Goal: Transaction & Acquisition: Purchase product/service

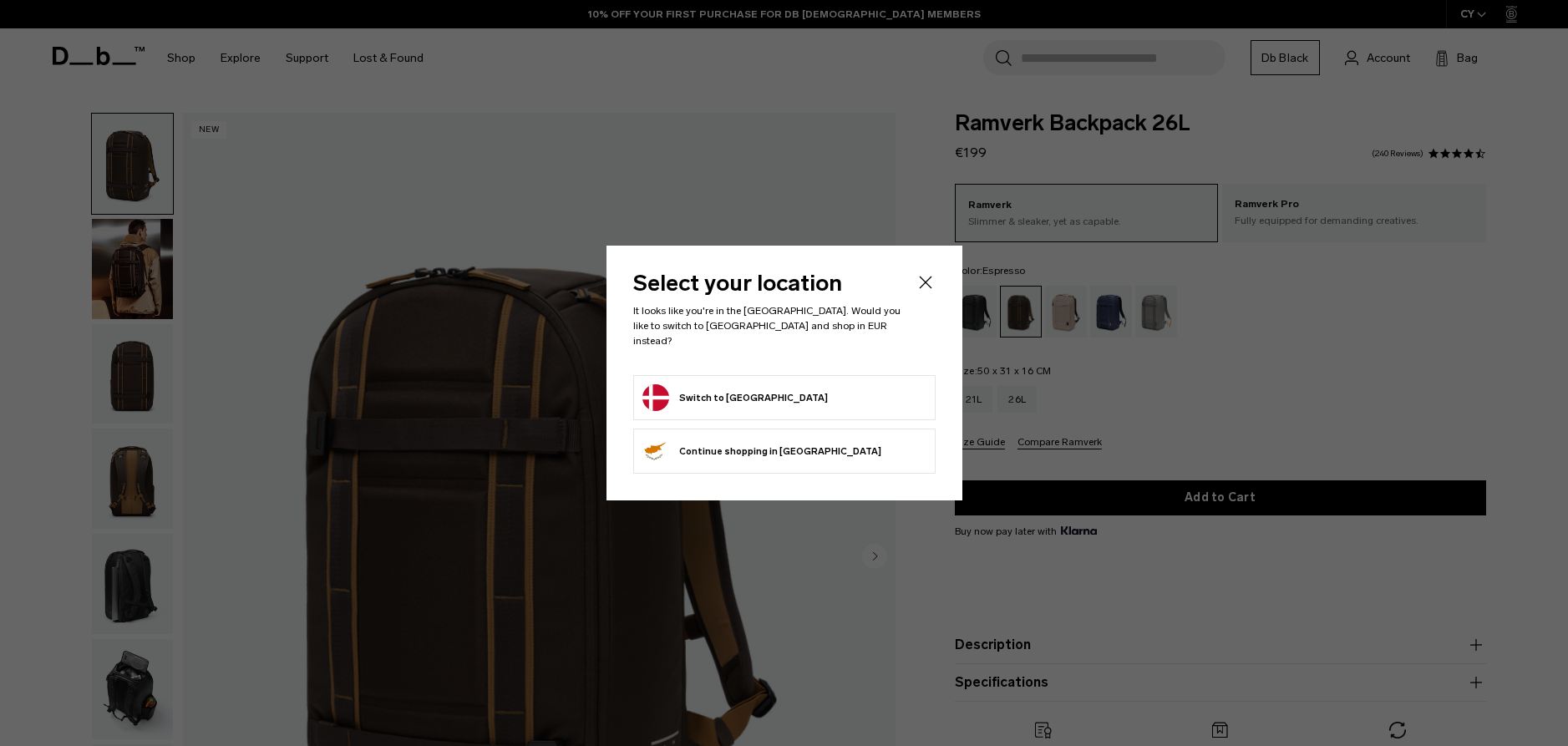
click at [756, 399] on button "Switch to Denmark" at bounding box center [735, 397] width 185 height 27
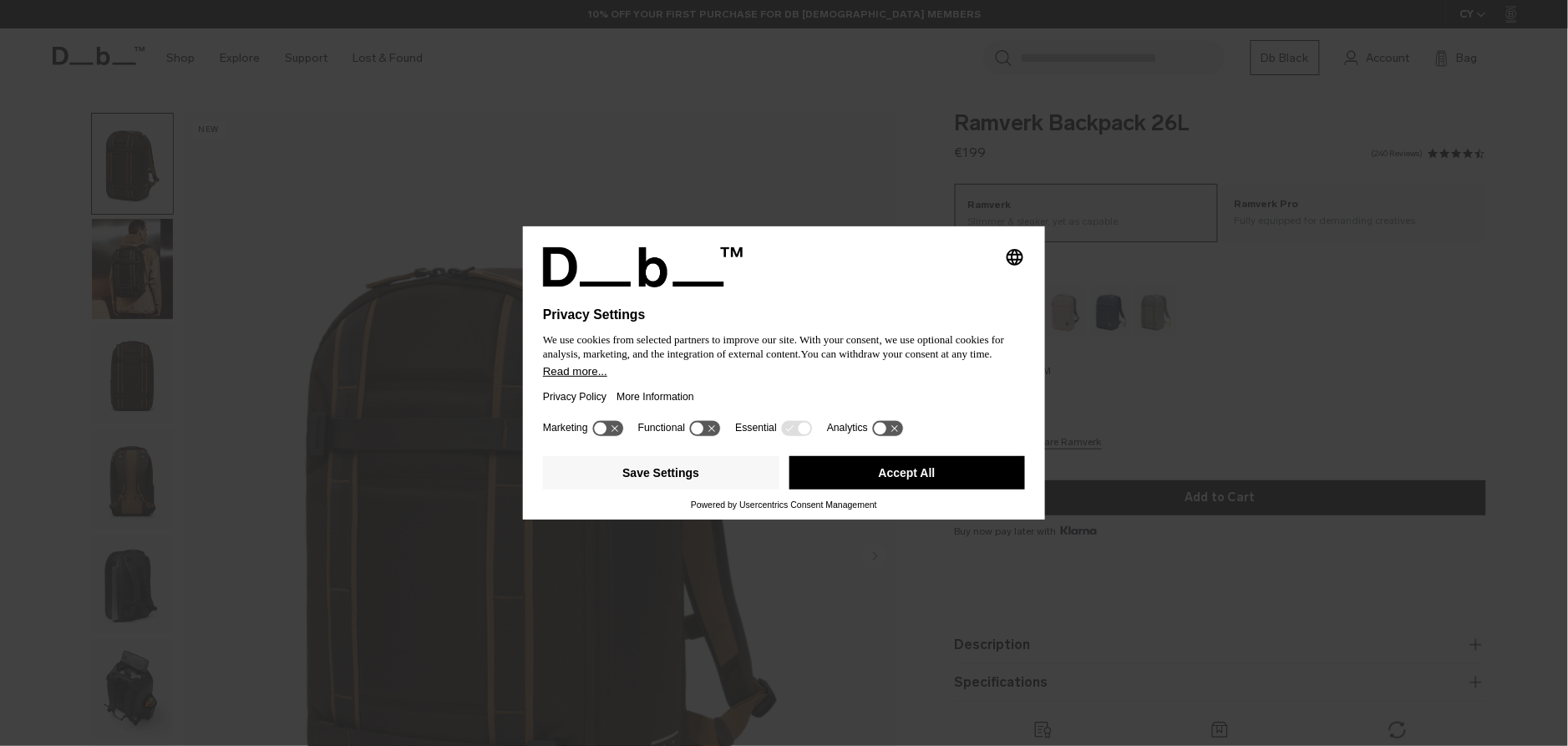
click at [861, 482] on button "Accept All" at bounding box center [908, 473] width 237 height 33
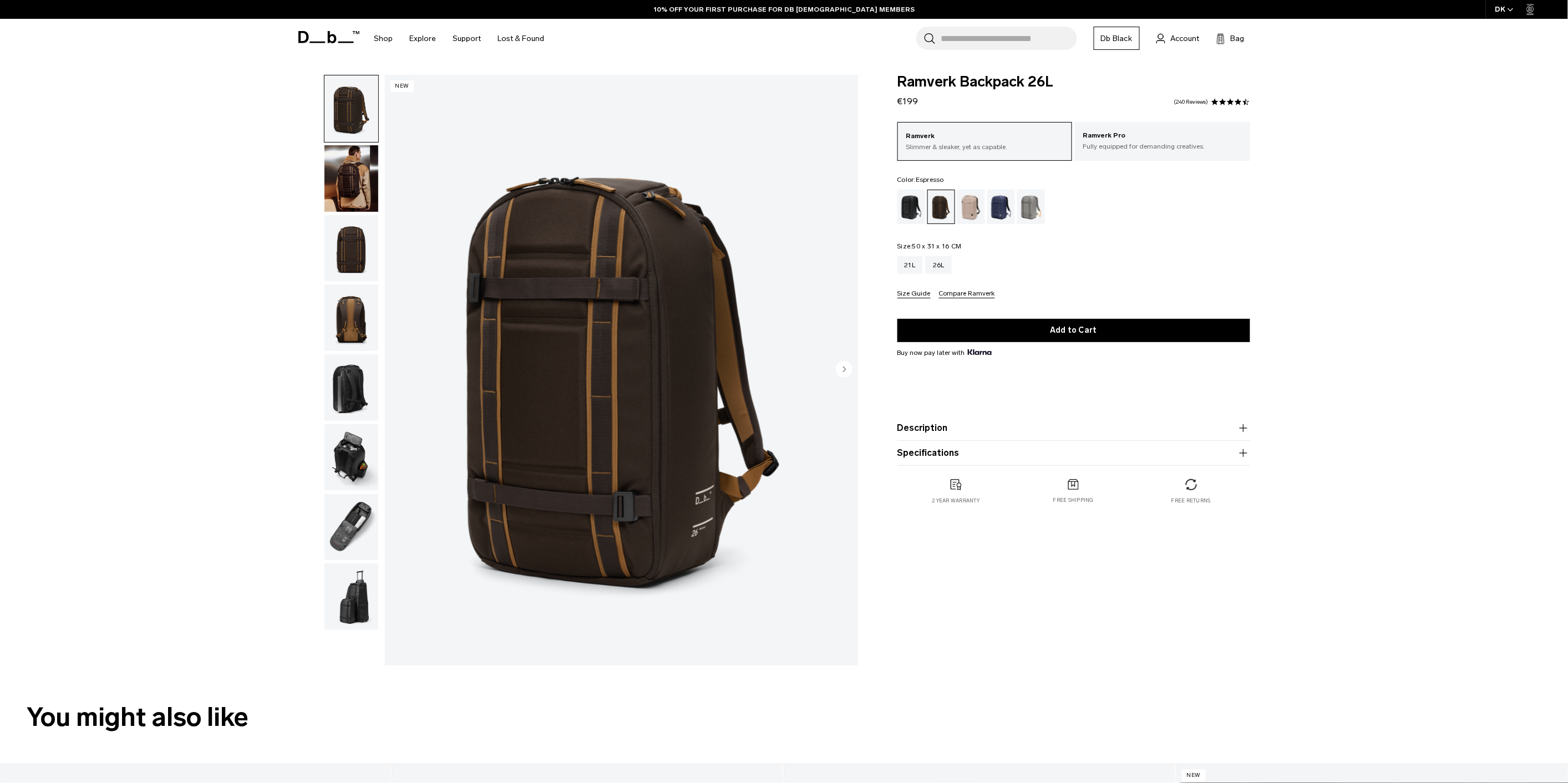
click at [349, 248] on img "button" at bounding box center [351, 248] width 54 height 66
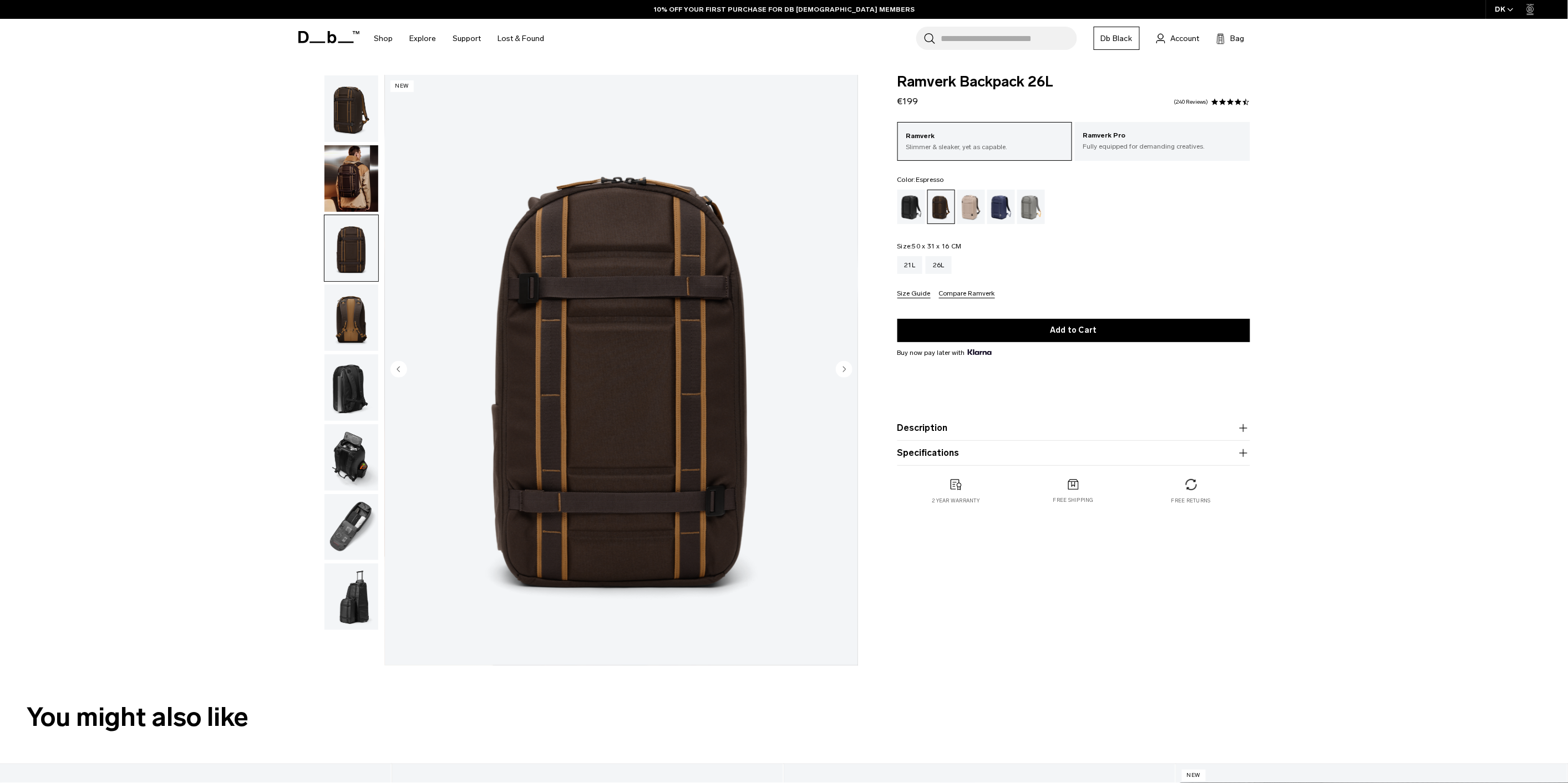
click at [359, 190] on img "button" at bounding box center [351, 178] width 54 height 66
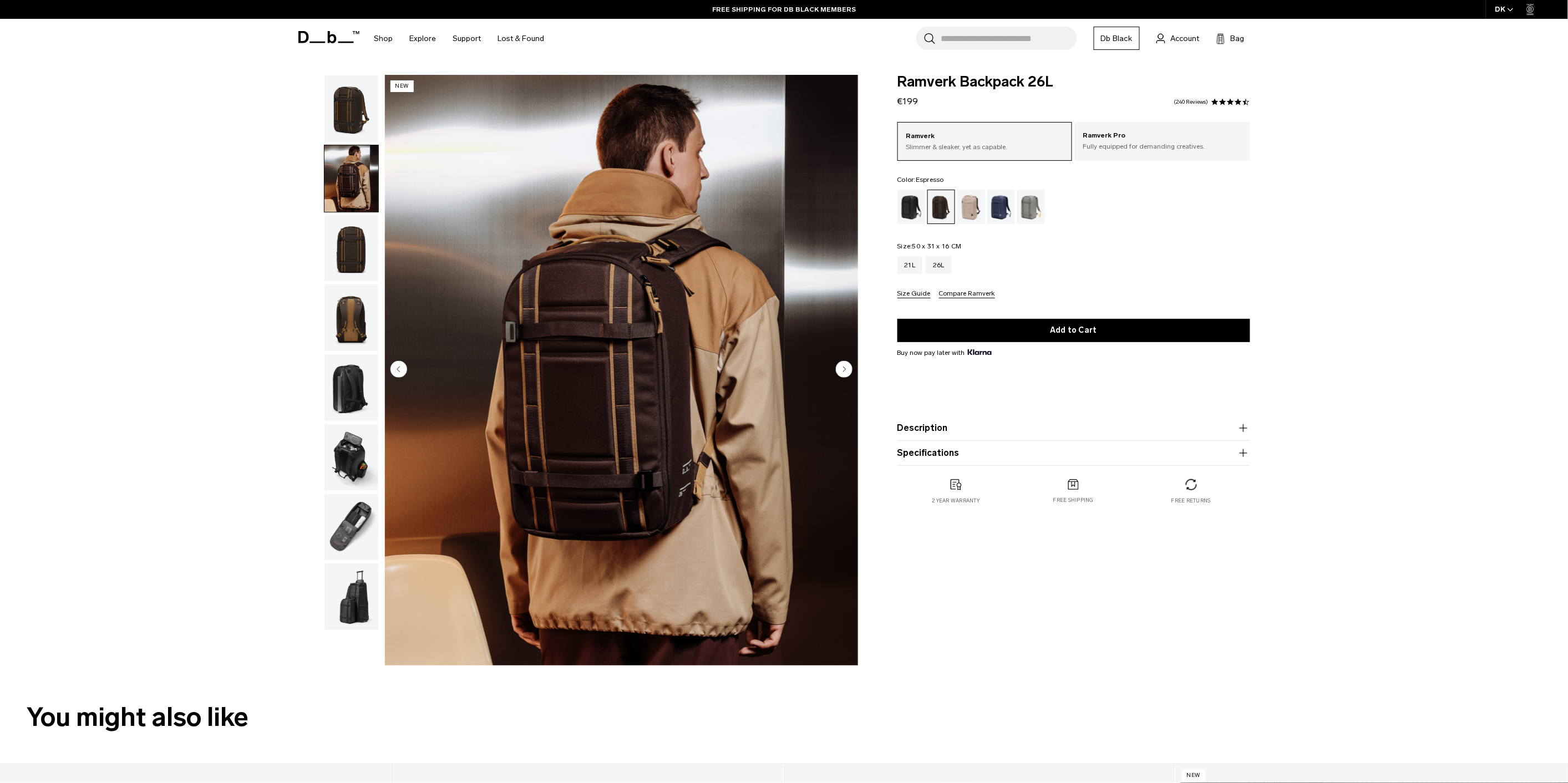
click at [352, 237] on img "button" at bounding box center [351, 248] width 54 height 66
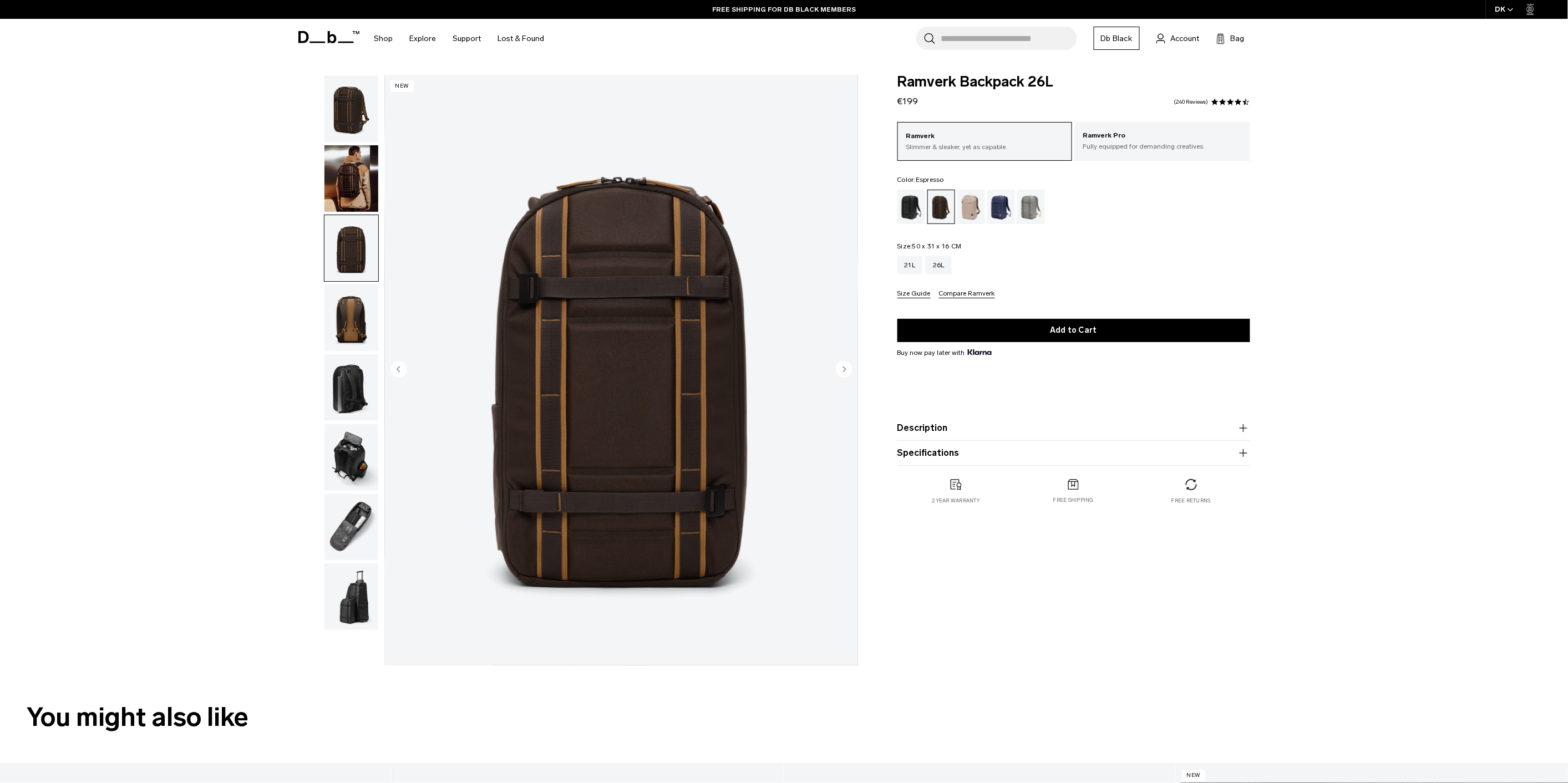
click at [357, 297] on img "button" at bounding box center [351, 317] width 54 height 66
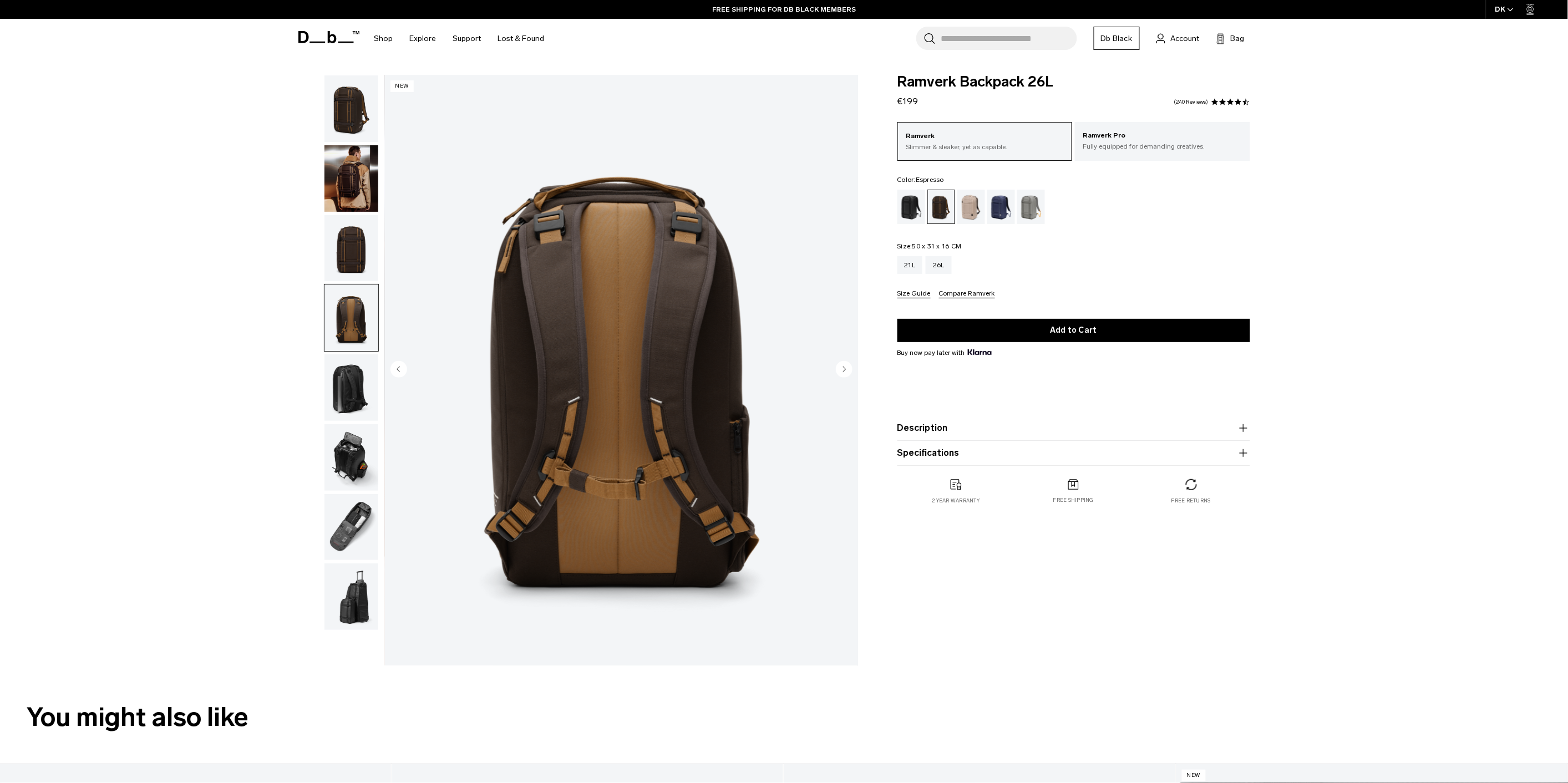
click at [363, 374] on img "button" at bounding box center [351, 387] width 54 height 66
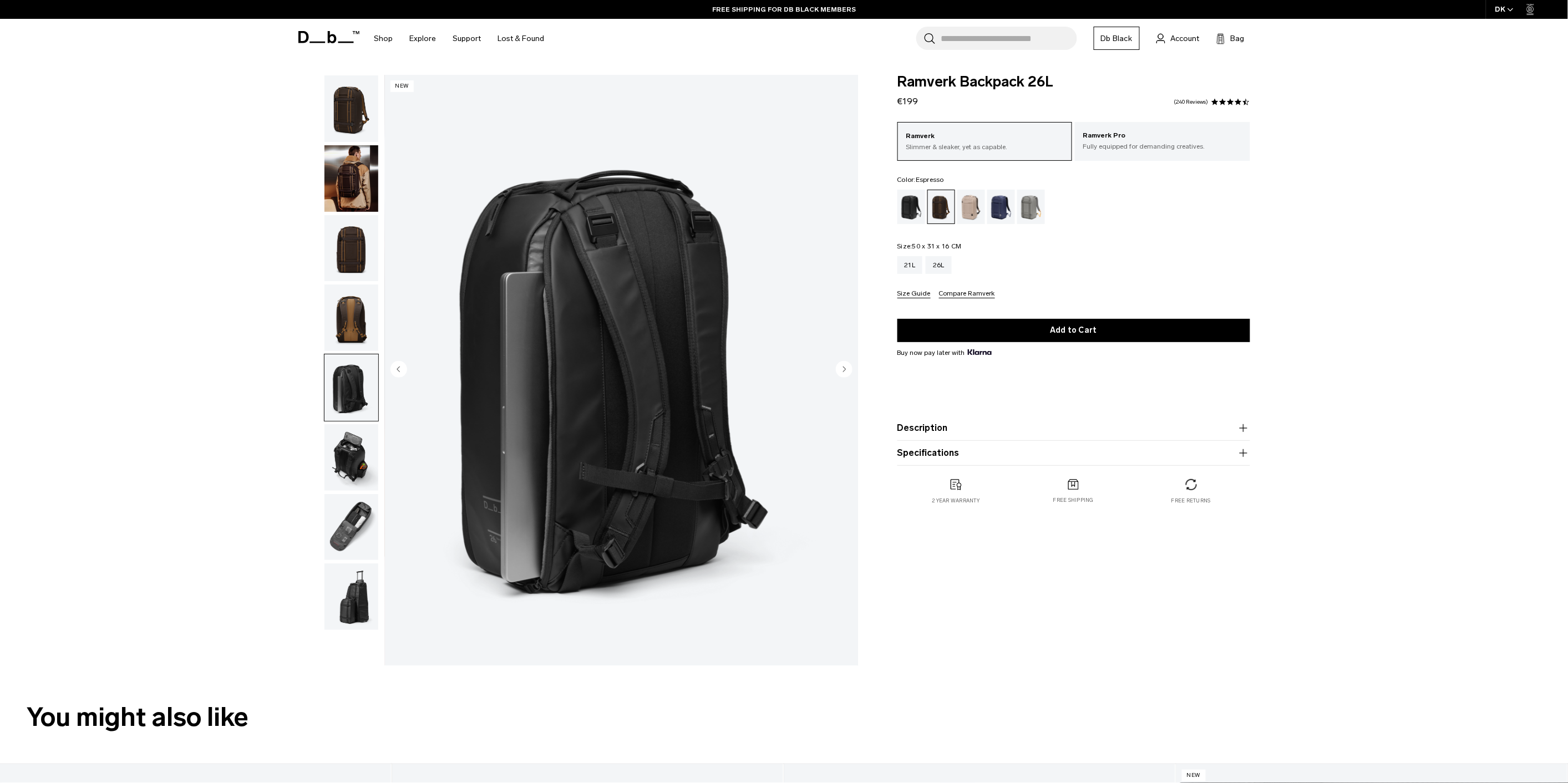
click at [363, 459] on img "button" at bounding box center [351, 457] width 54 height 66
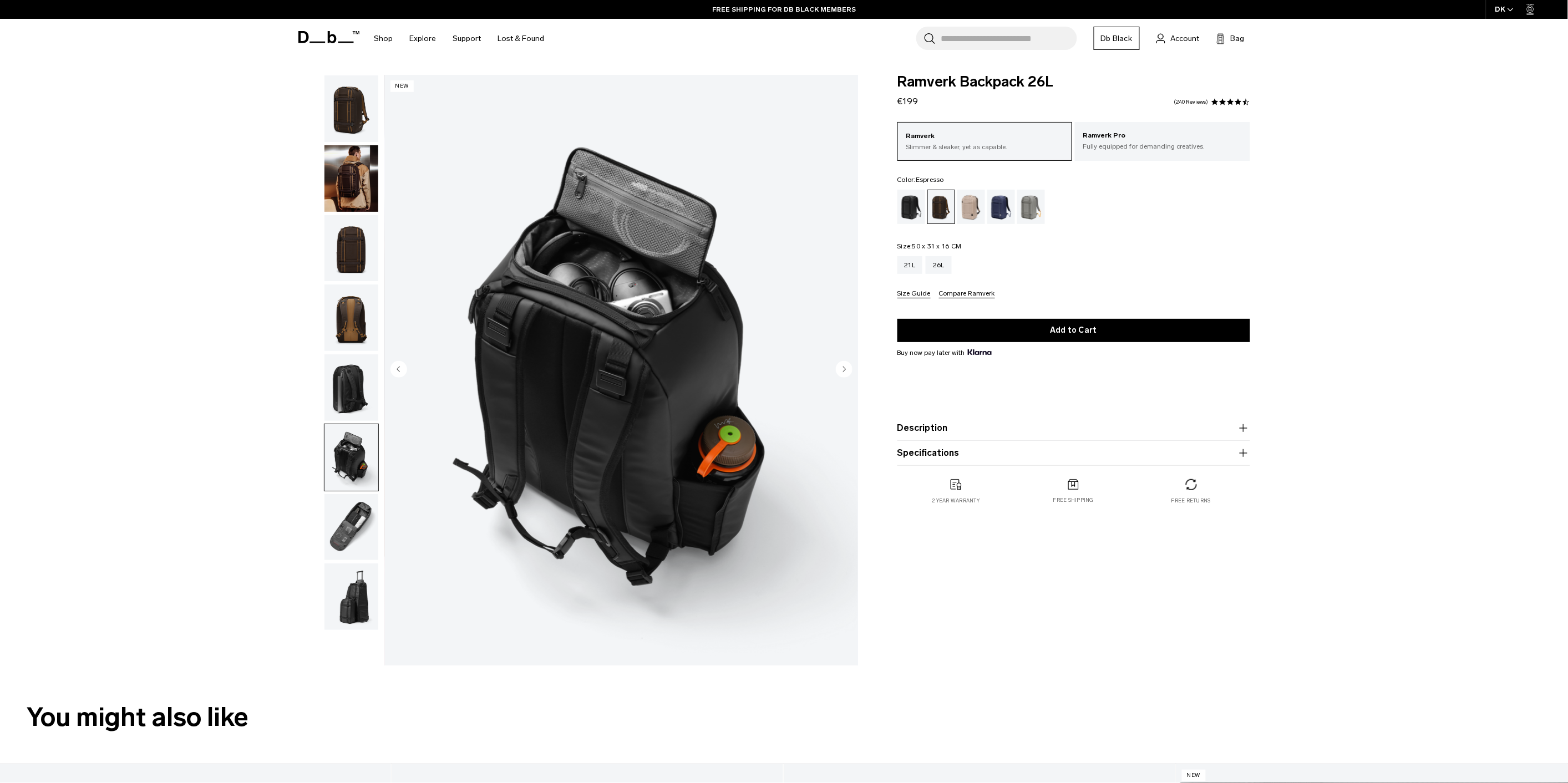
click at [355, 495] on img "button" at bounding box center [351, 527] width 54 height 66
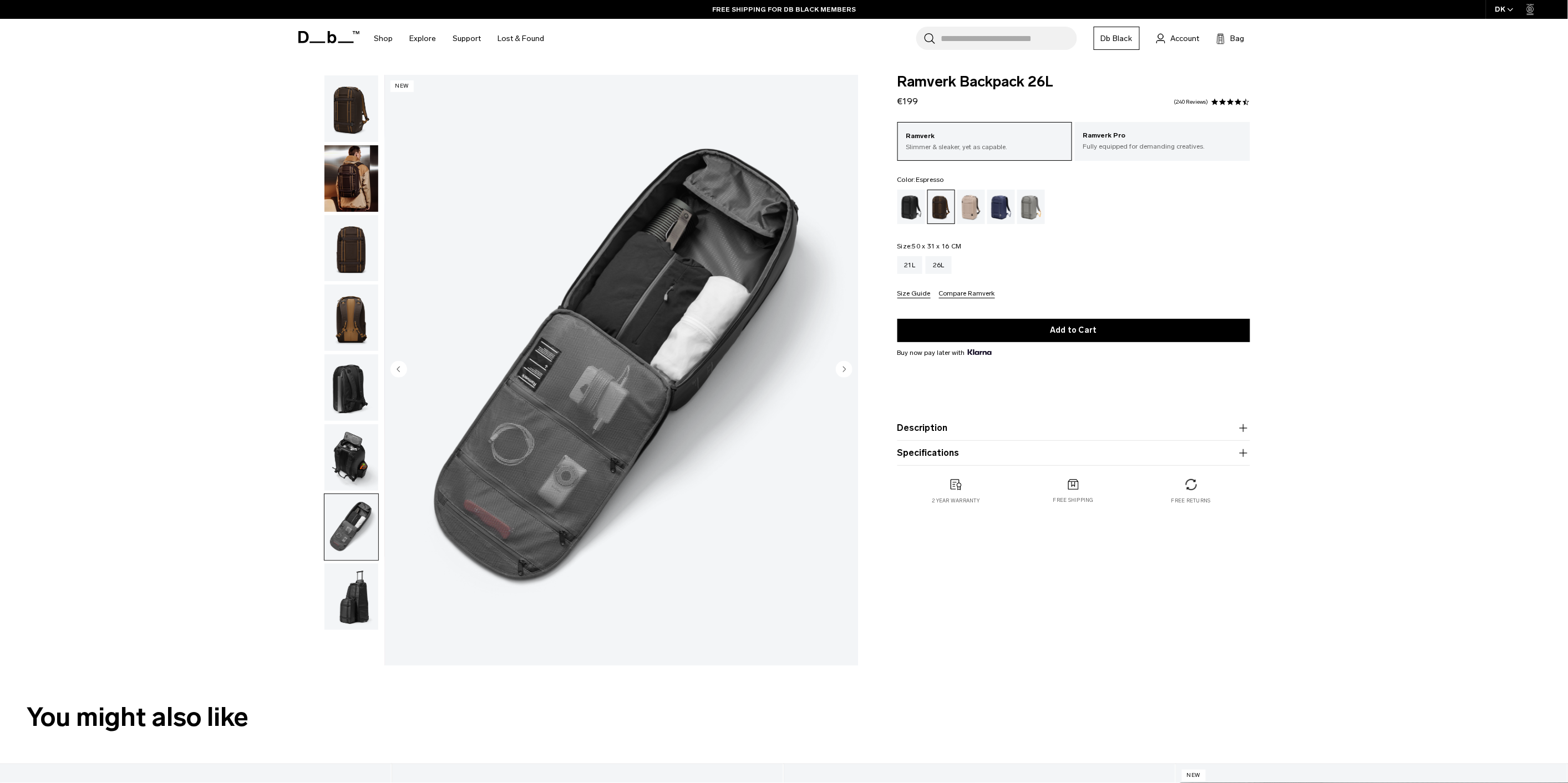
click at [354, 102] on img "button" at bounding box center [351, 108] width 54 height 66
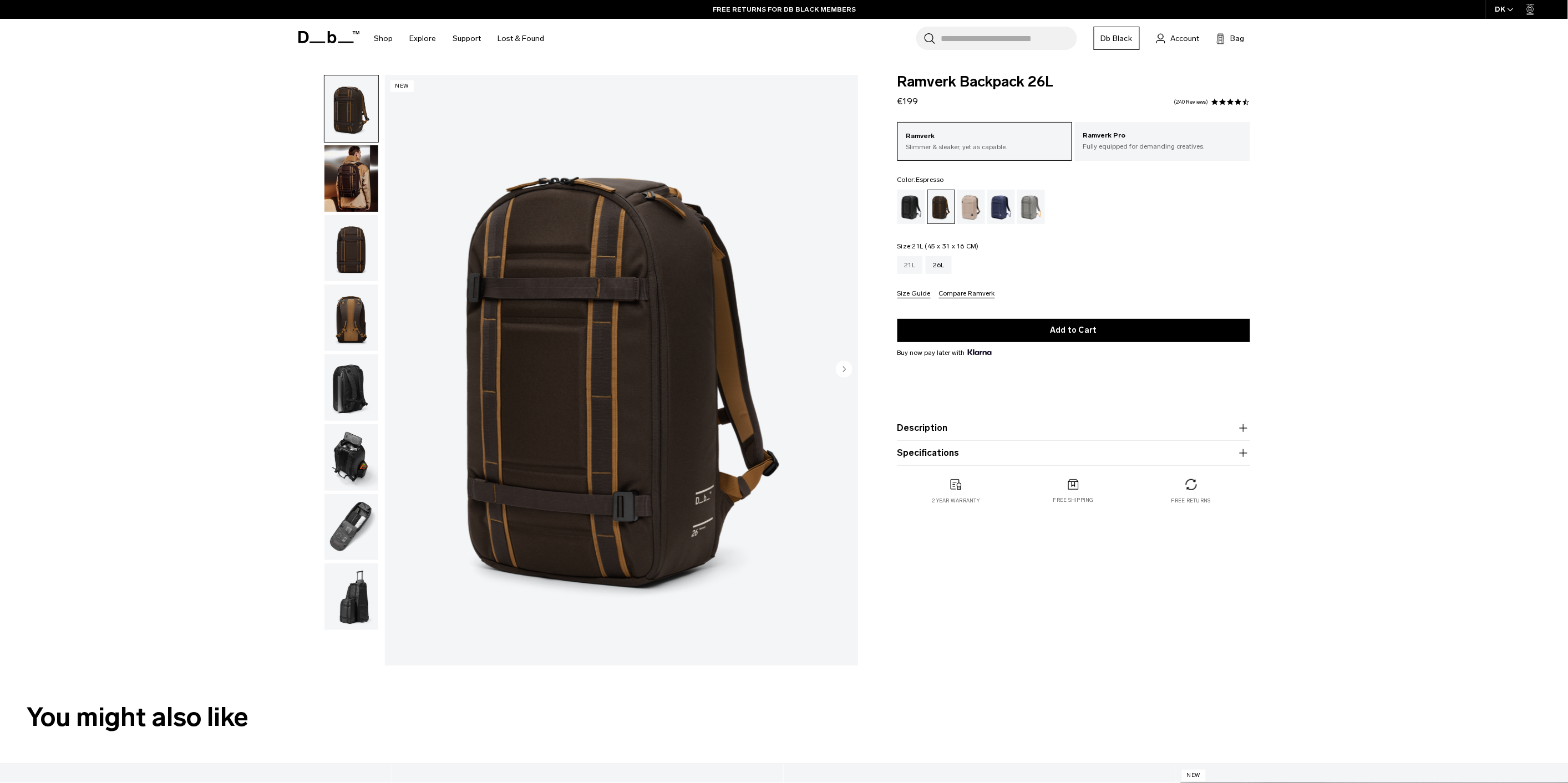
click at [910, 264] on div "21L" at bounding box center [910, 265] width 26 height 18
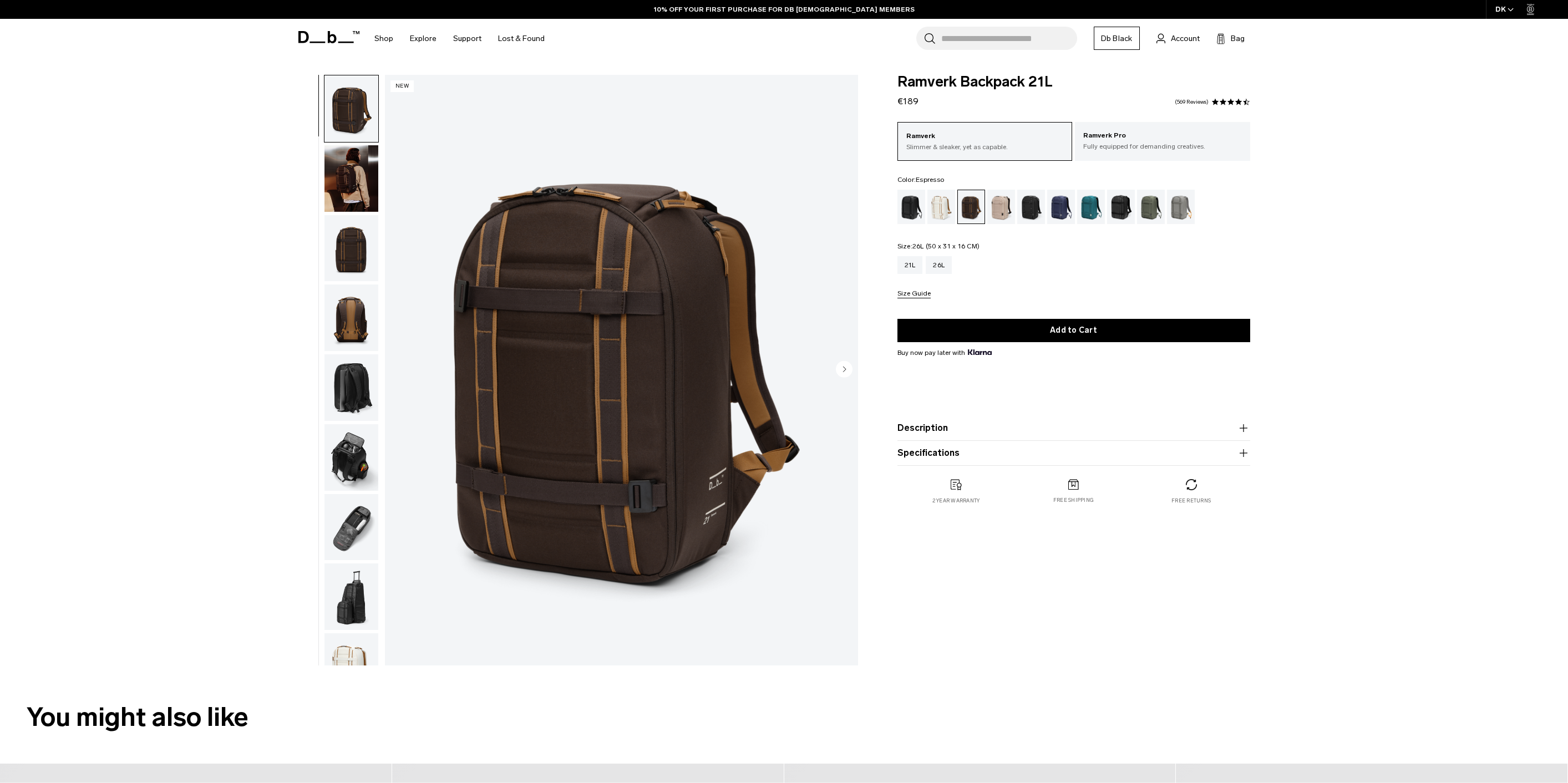
click at [941, 269] on div "26L" at bounding box center [939, 265] width 26 height 18
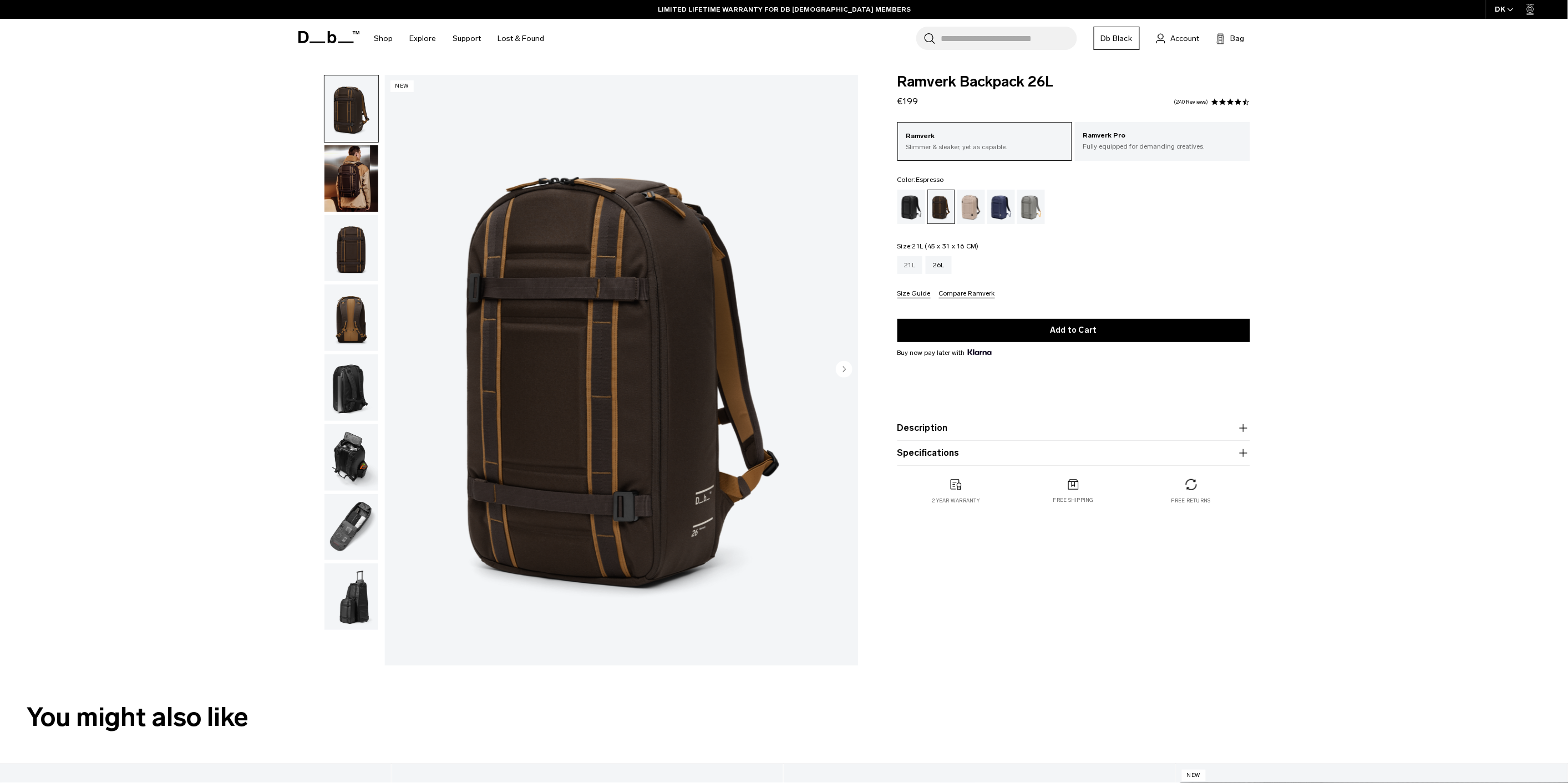
click at [903, 265] on div "21L" at bounding box center [910, 265] width 26 height 18
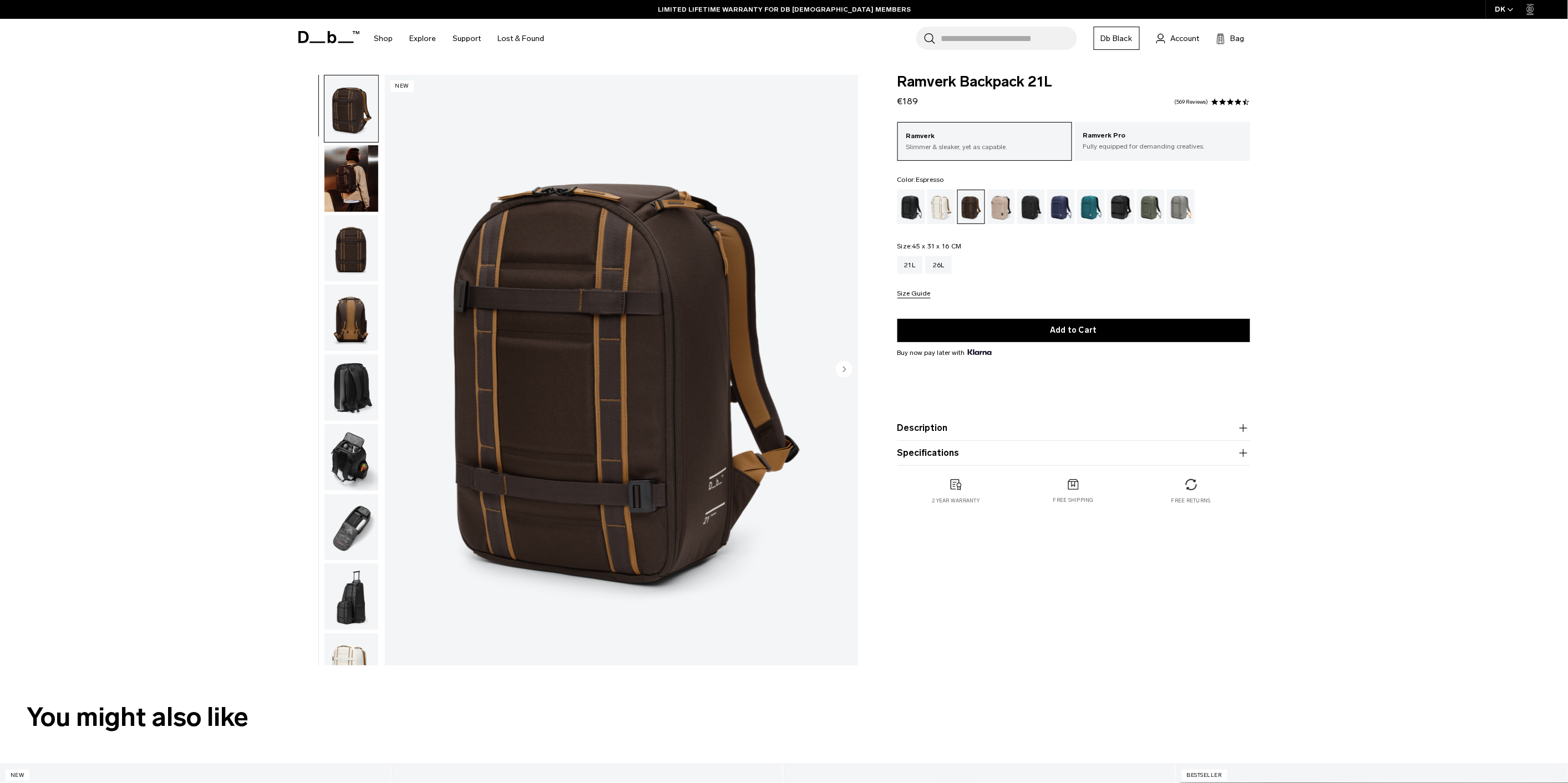
click at [344, 187] on img "button" at bounding box center [351, 178] width 54 height 66
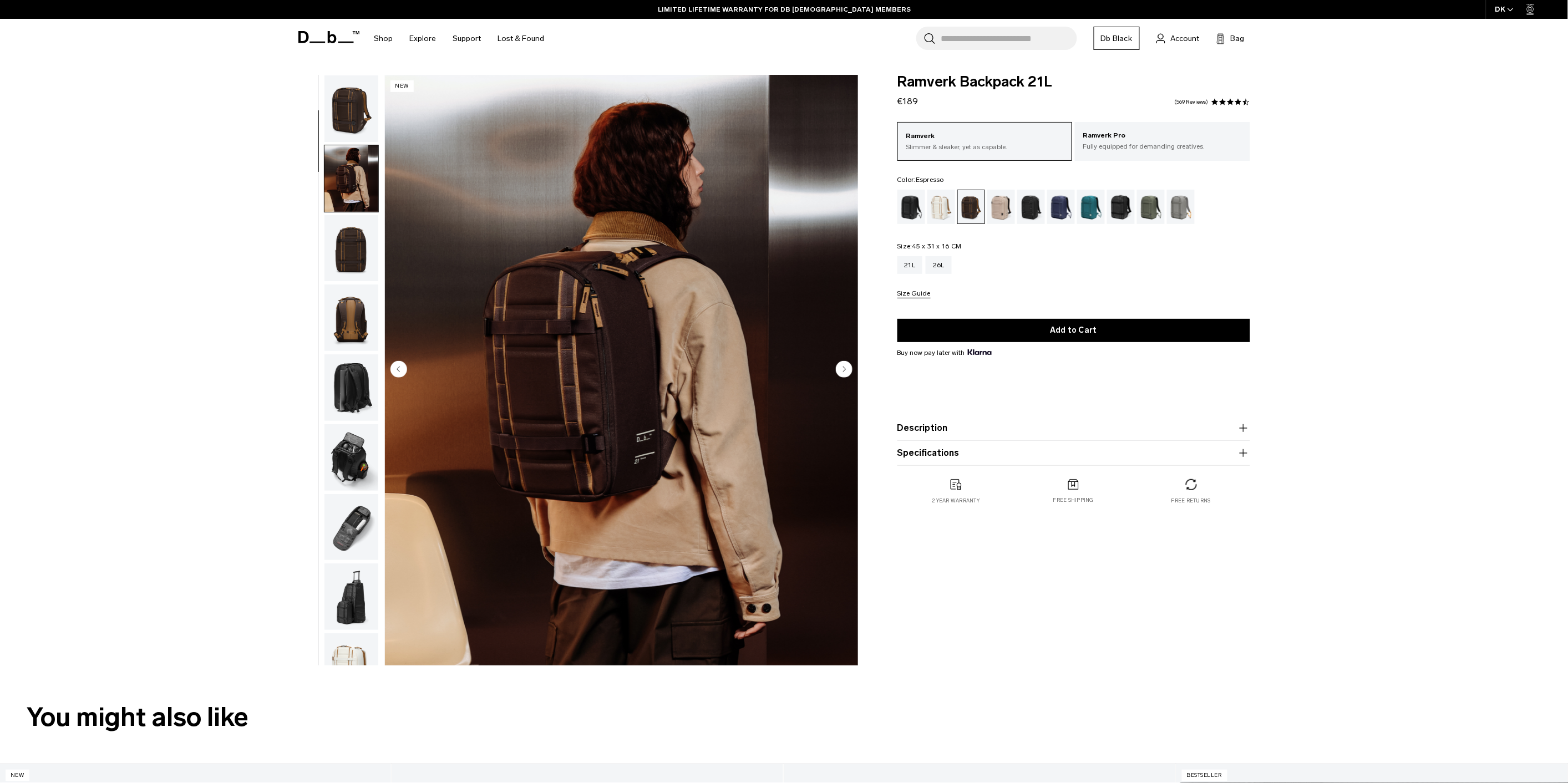
click at [345, 122] on img "button" at bounding box center [351, 108] width 54 height 66
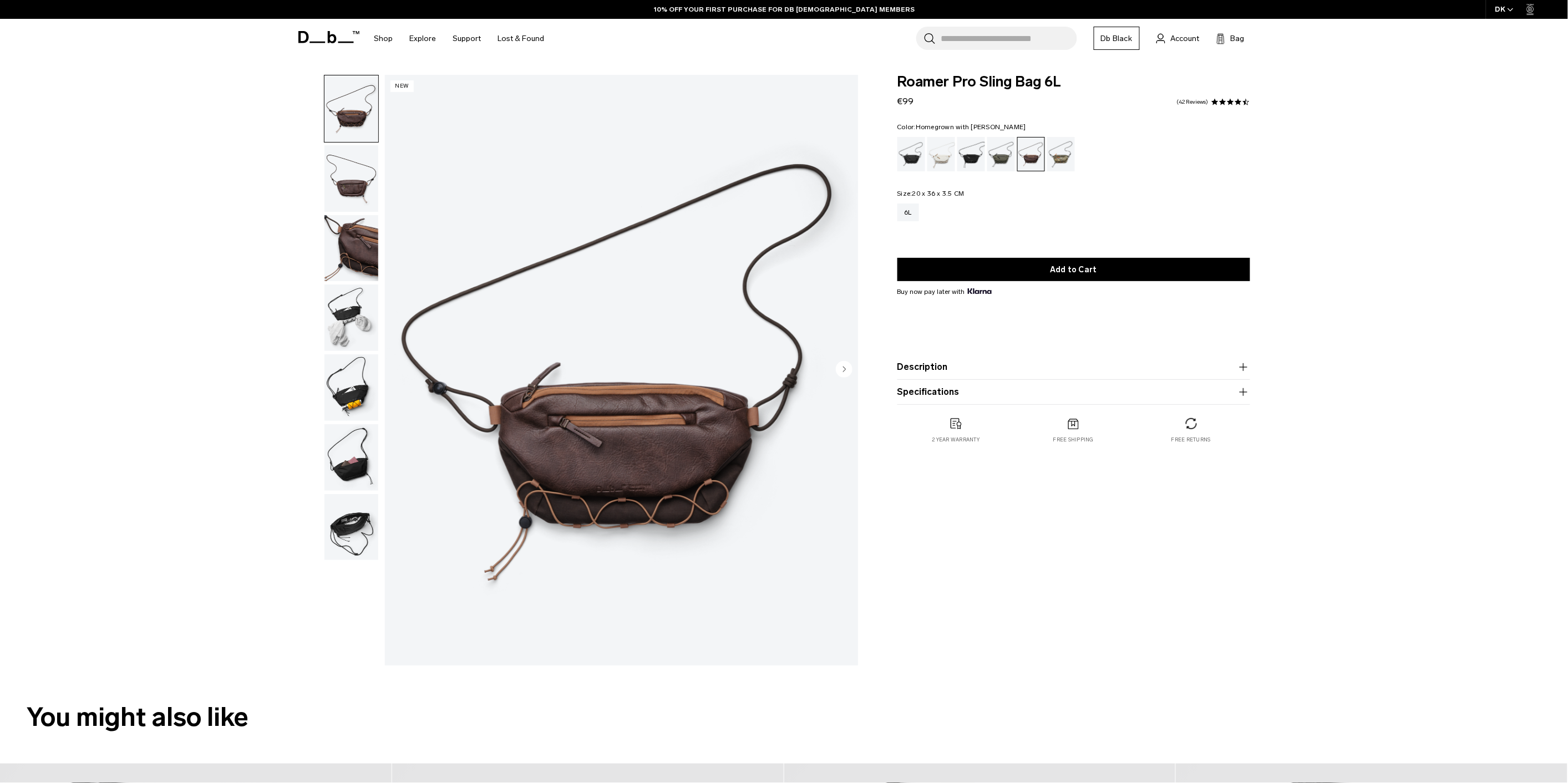
click at [351, 310] on img "button" at bounding box center [351, 317] width 54 height 66
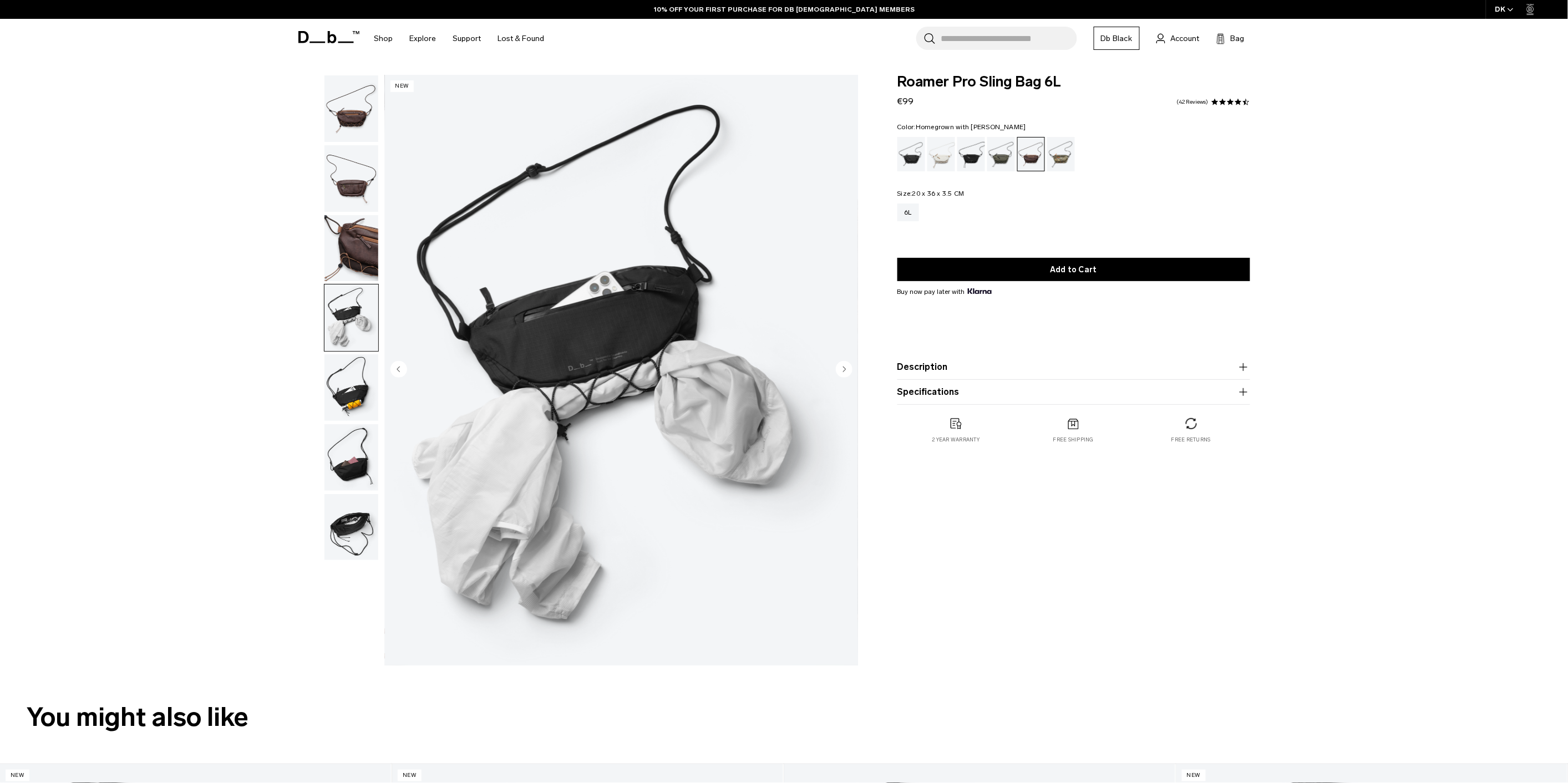
click at [363, 259] on img "button" at bounding box center [351, 248] width 54 height 66
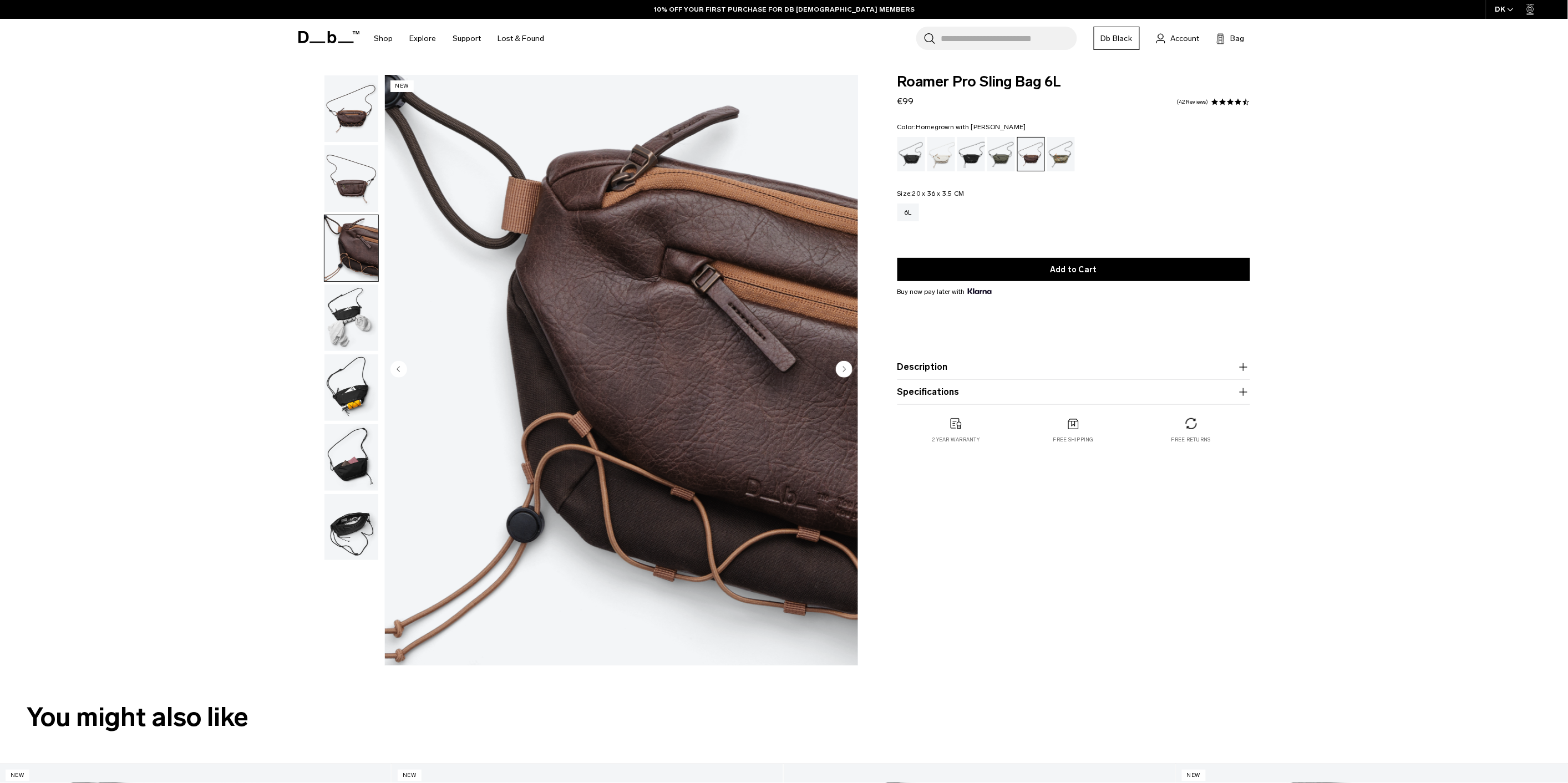
click at [363, 198] on img "button" at bounding box center [351, 178] width 54 height 66
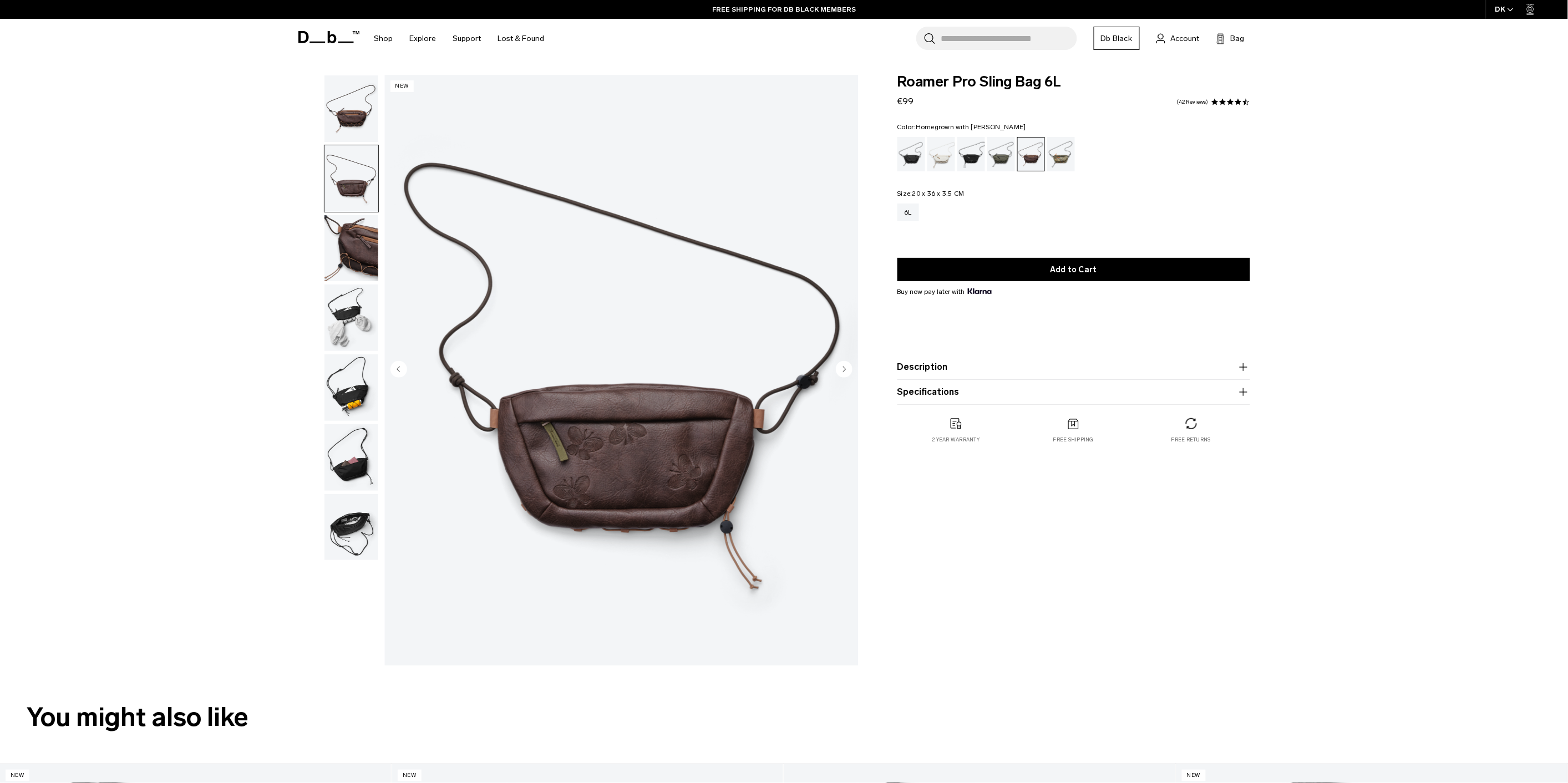
click at [366, 402] on img "button" at bounding box center [351, 387] width 54 height 66
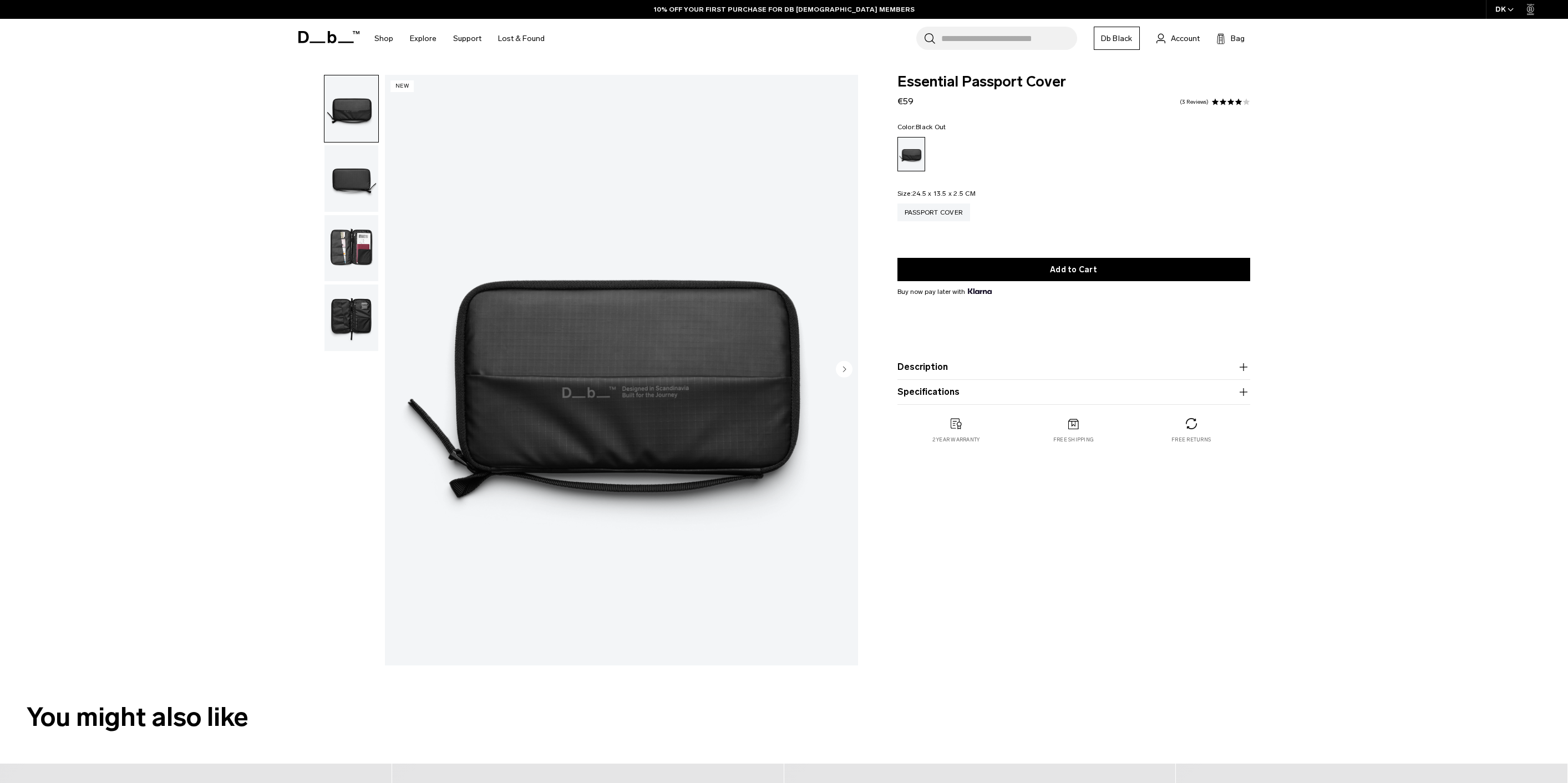
click at [336, 164] on img "button" at bounding box center [351, 178] width 54 height 66
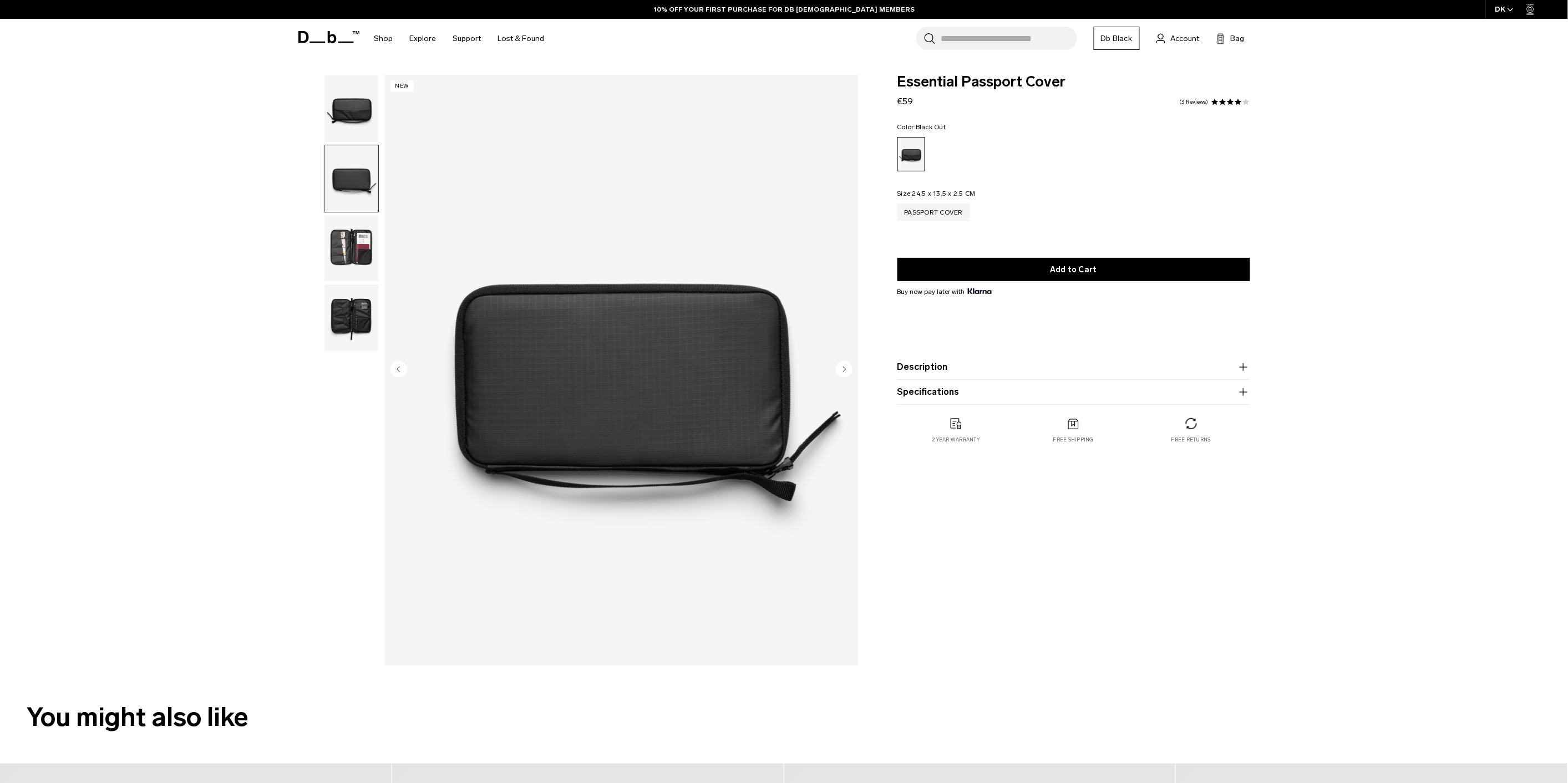
click at [360, 250] on img "button" at bounding box center [351, 248] width 54 height 66
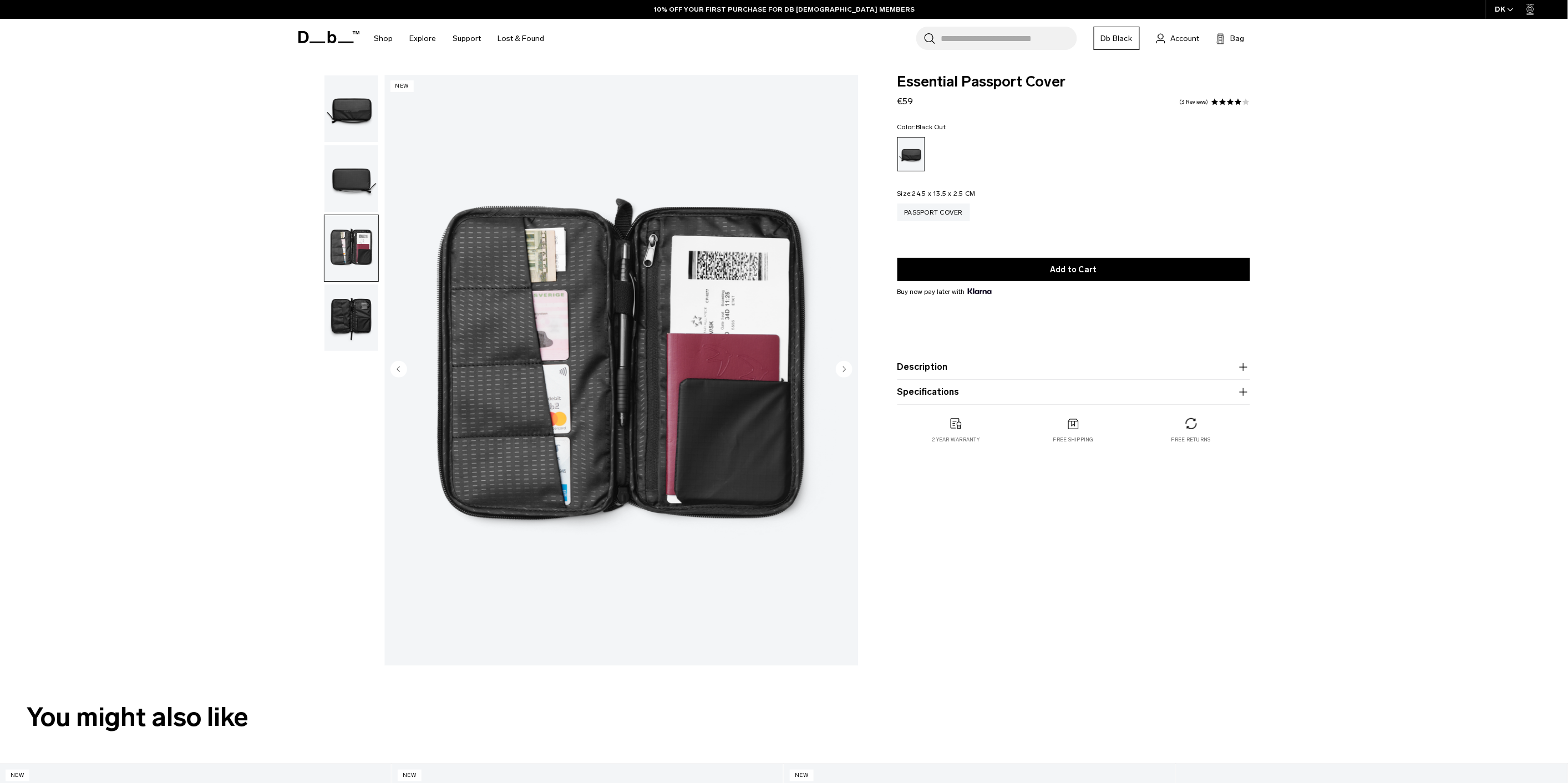
click at [1243, 574] on div "Essential Passport Cover €59 4.0 star rating 3 Reviews Color: Black Out Out of …" at bounding box center [1074, 373] width 419 height 596
drag, startPoint x: 911, startPoint y: 100, endPoint x: 898, endPoint y: 100, distance: 13.0
click at [898, 100] on span "€59" at bounding box center [905, 101] width 16 height 10
click at [345, 301] on img "button" at bounding box center [351, 317] width 54 height 66
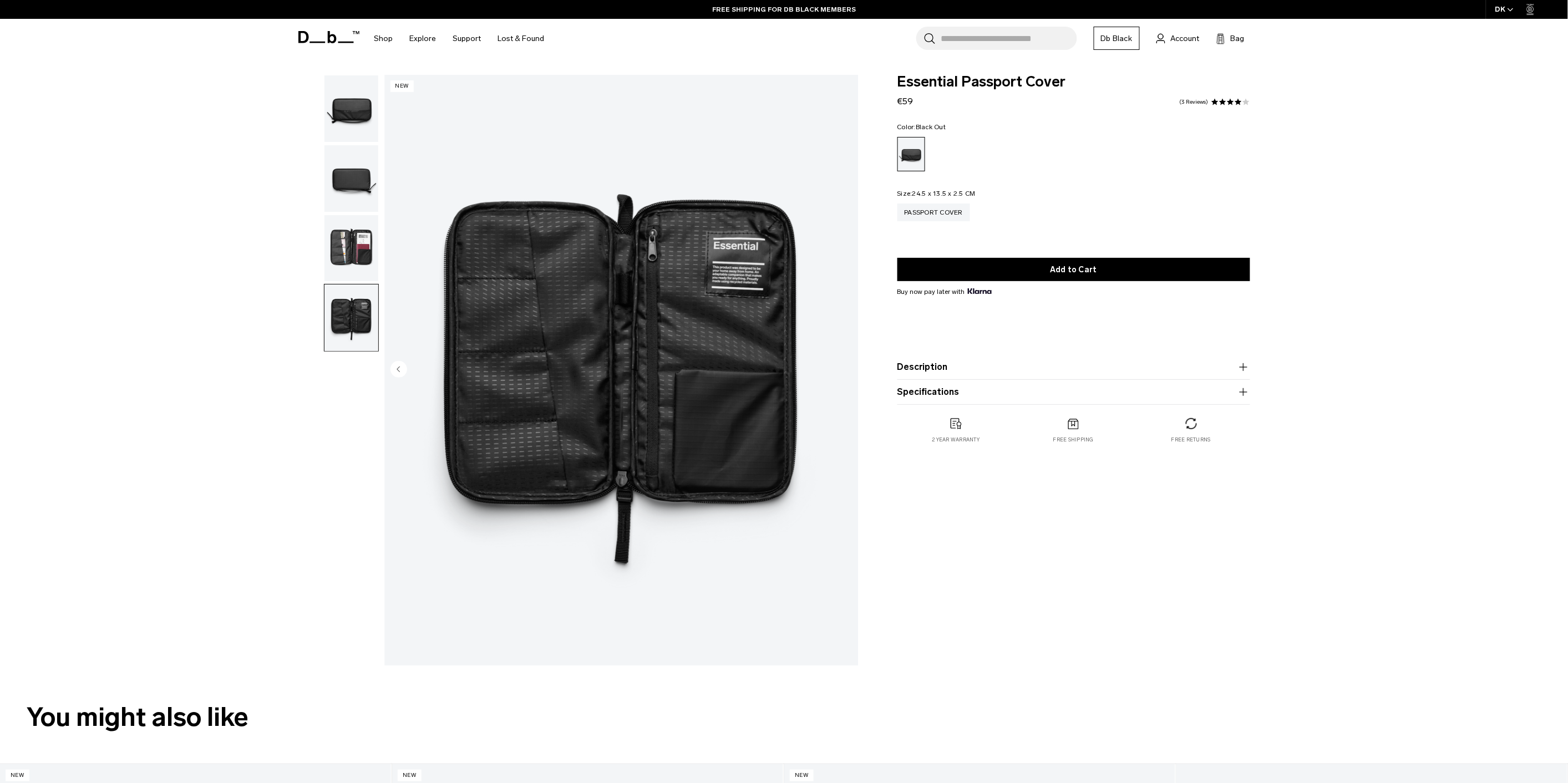
click at [365, 117] on img "button" at bounding box center [351, 108] width 54 height 66
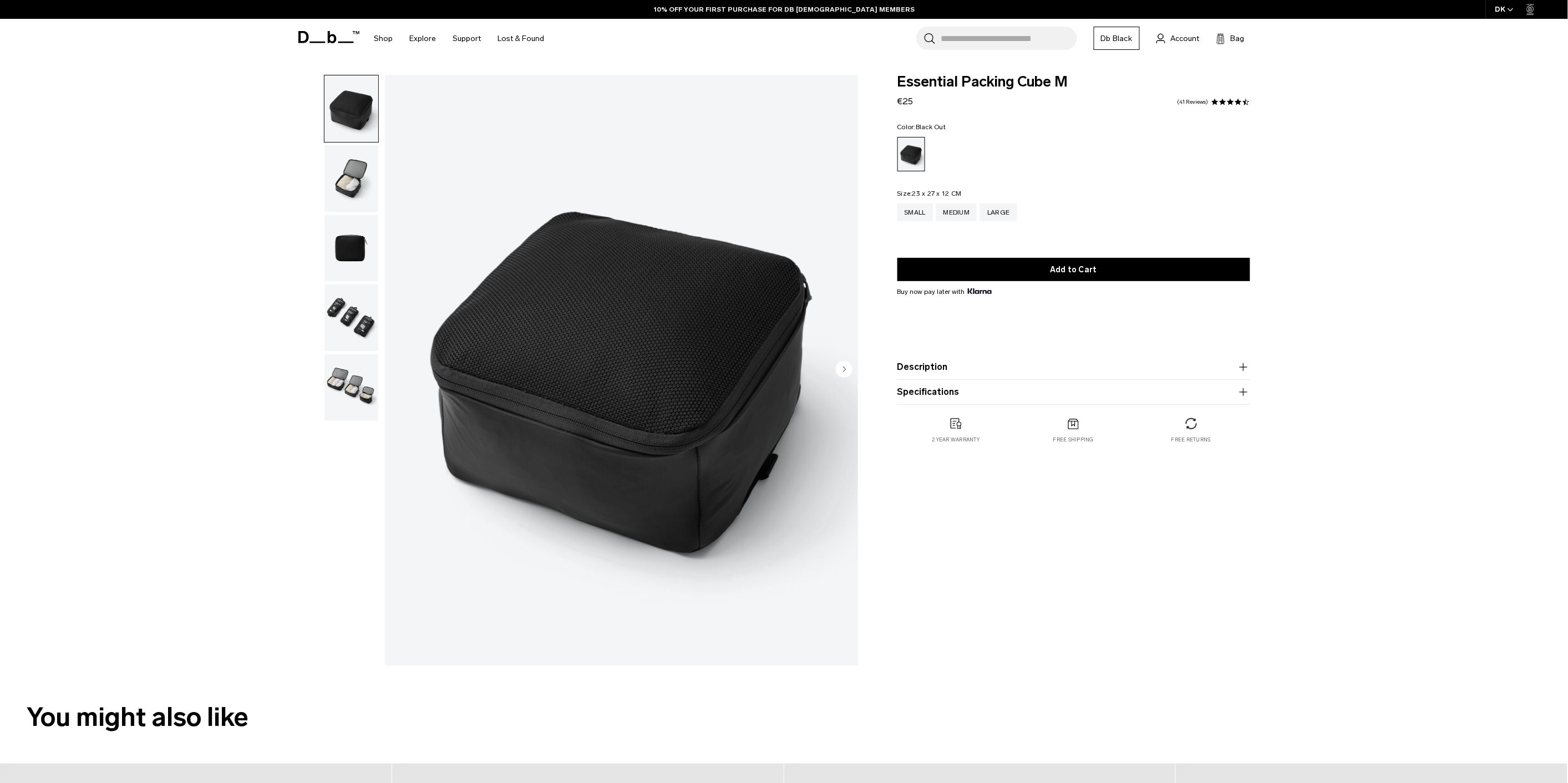
click at [337, 176] on img "button" at bounding box center [351, 178] width 54 height 66
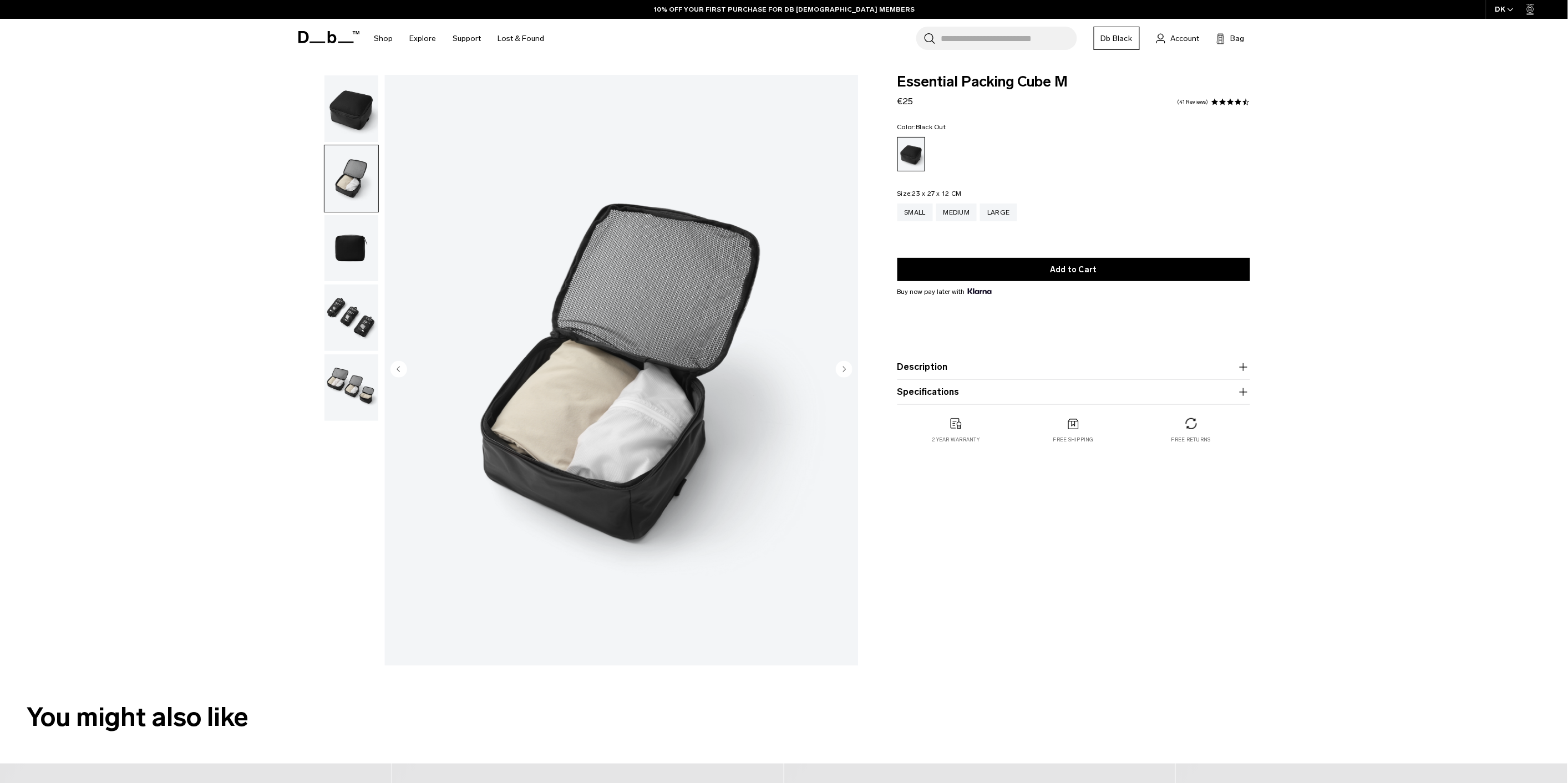
click at [351, 247] on img "button" at bounding box center [351, 248] width 54 height 66
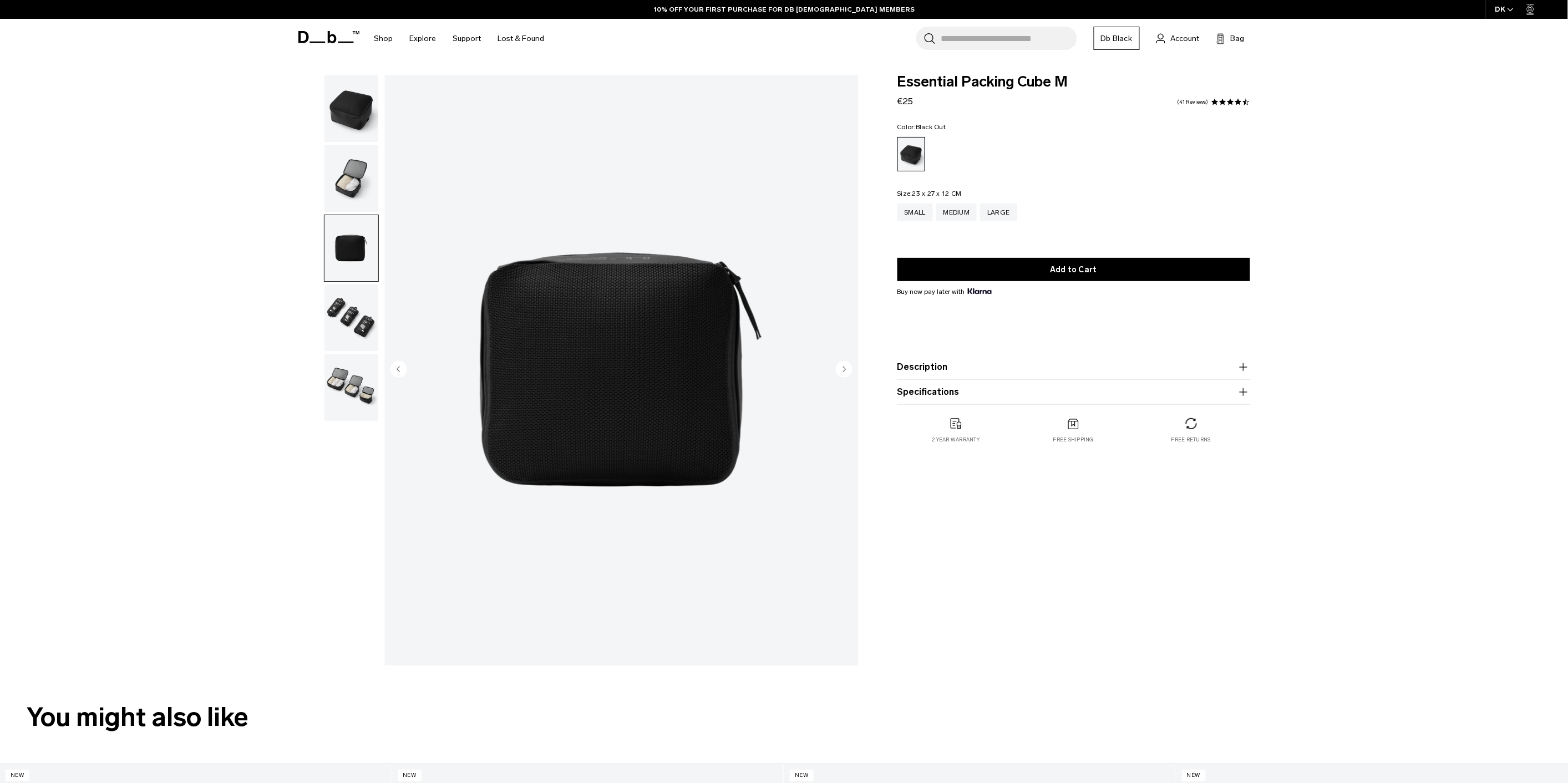
click at [352, 302] on img "button" at bounding box center [351, 317] width 54 height 66
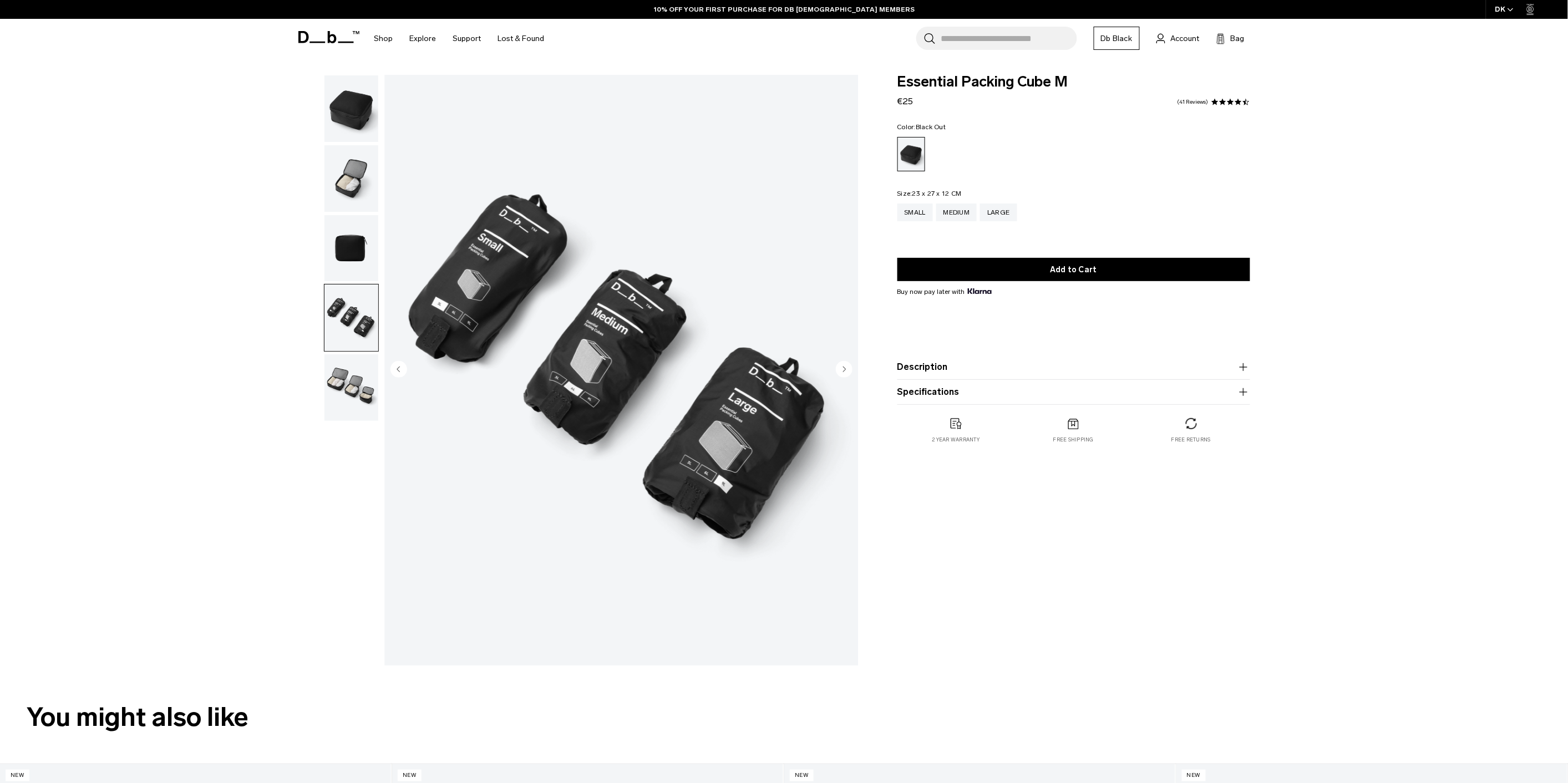
click at [369, 397] on img "button" at bounding box center [351, 387] width 54 height 66
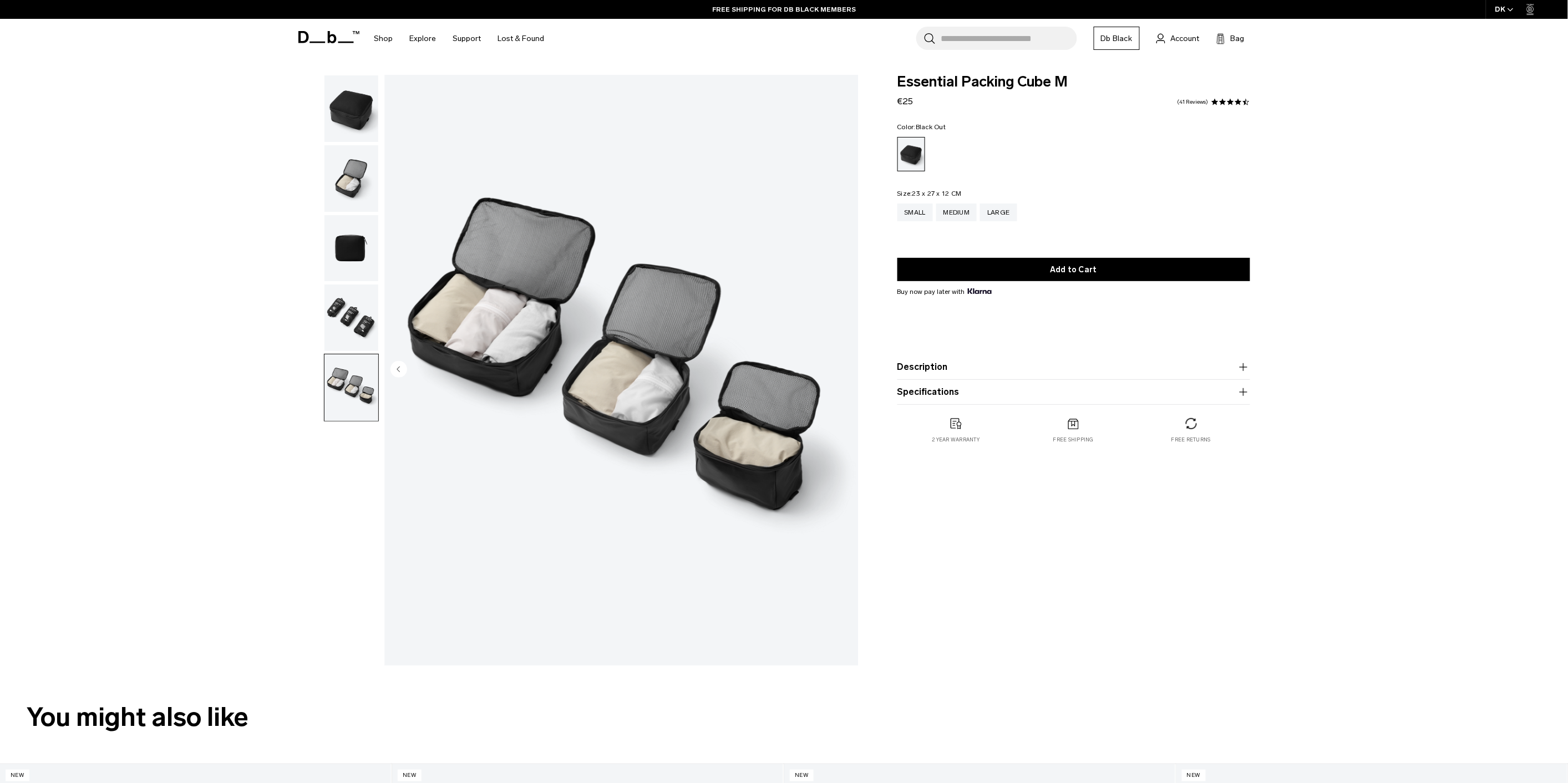
click at [342, 130] on img "button" at bounding box center [351, 108] width 54 height 66
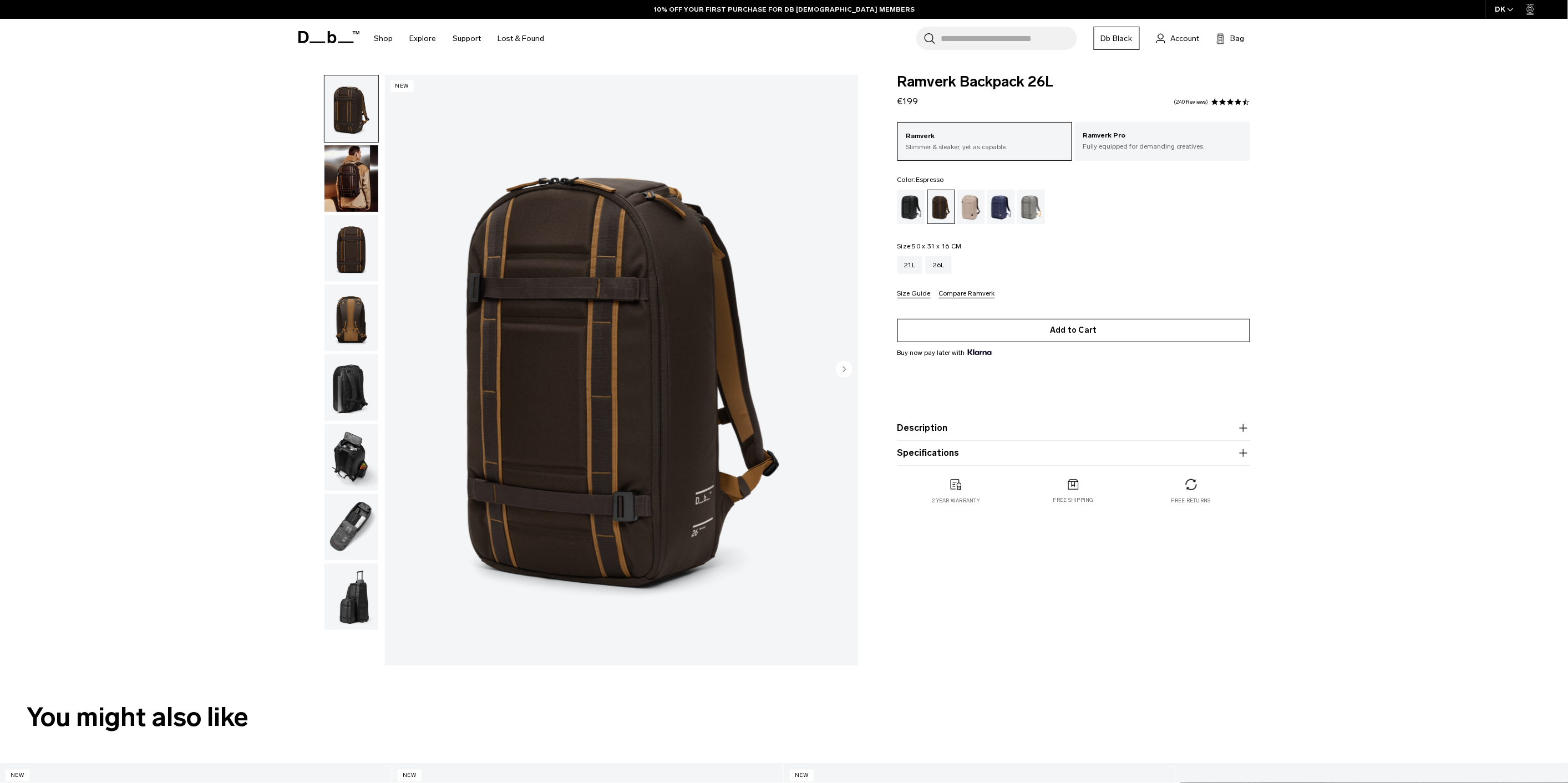
click at [1063, 333] on button "Add to Cart" at bounding box center [1074, 330] width 353 height 23
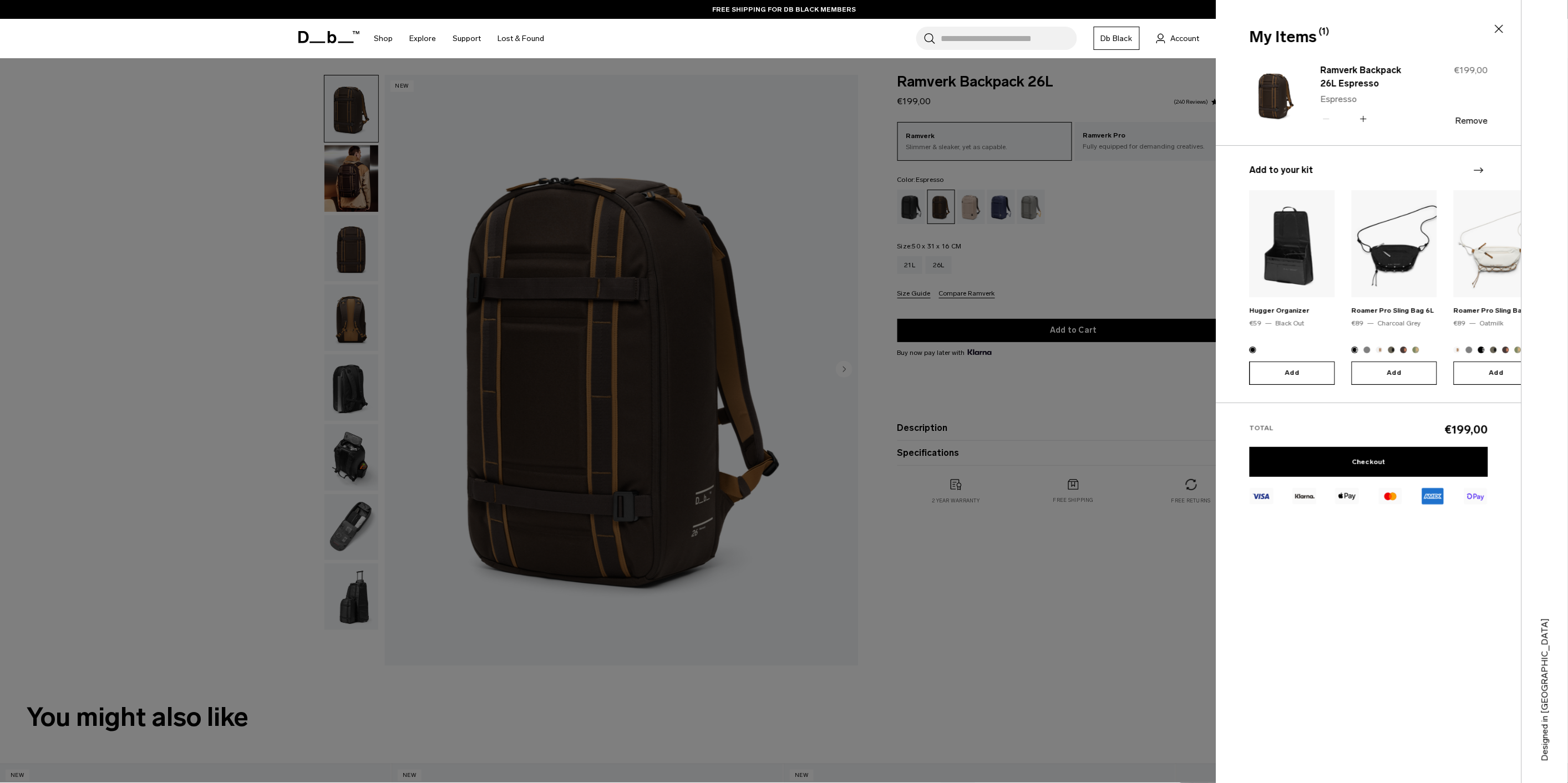
click at [1108, 246] on div at bounding box center [784, 391] width 1568 height 783
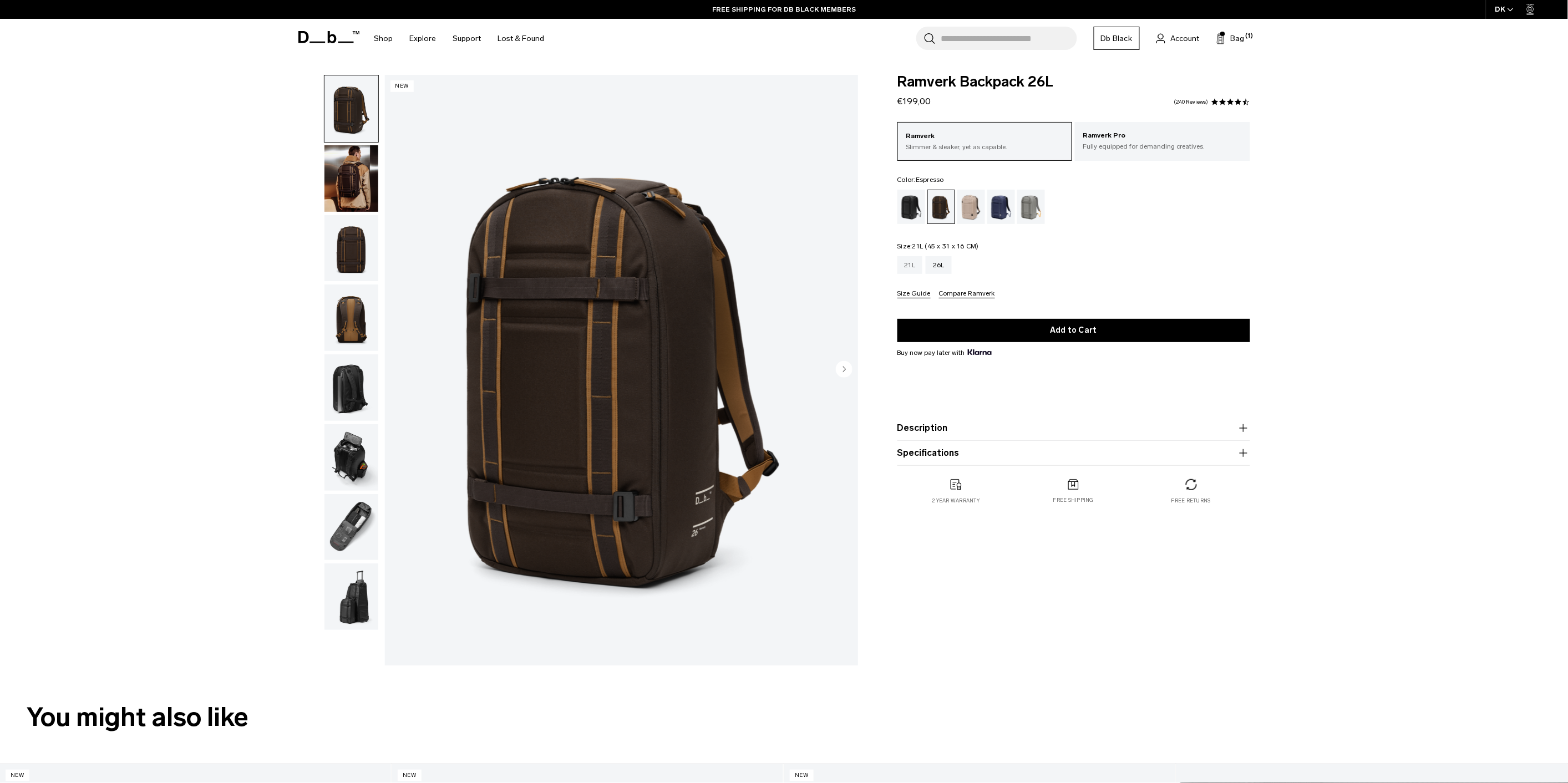
click at [903, 267] on div "21L" at bounding box center [910, 265] width 26 height 18
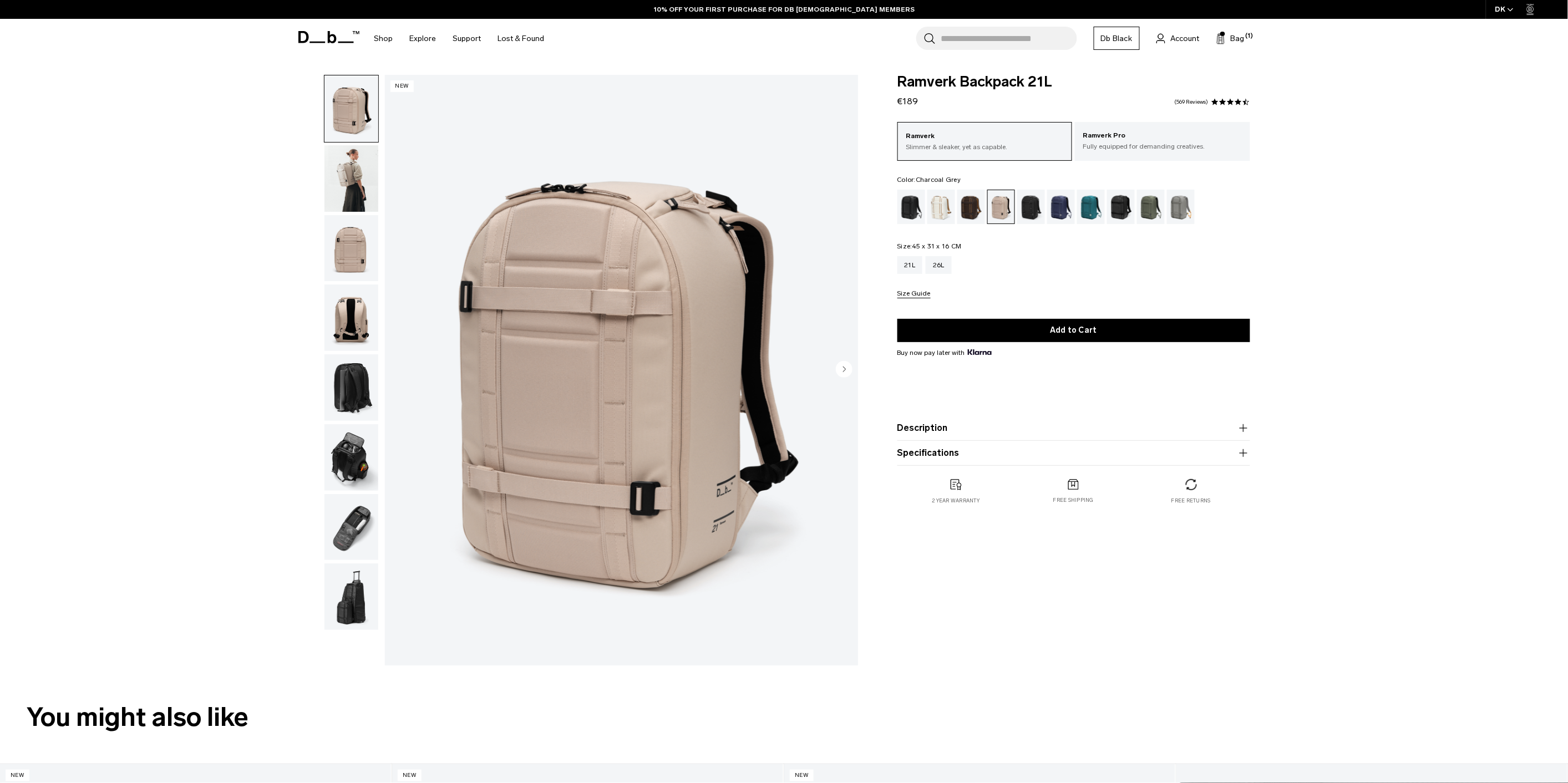
click at [1035, 212] on div "Charcoal Grey" at bounding box center [1031, 207] width 28 height 34
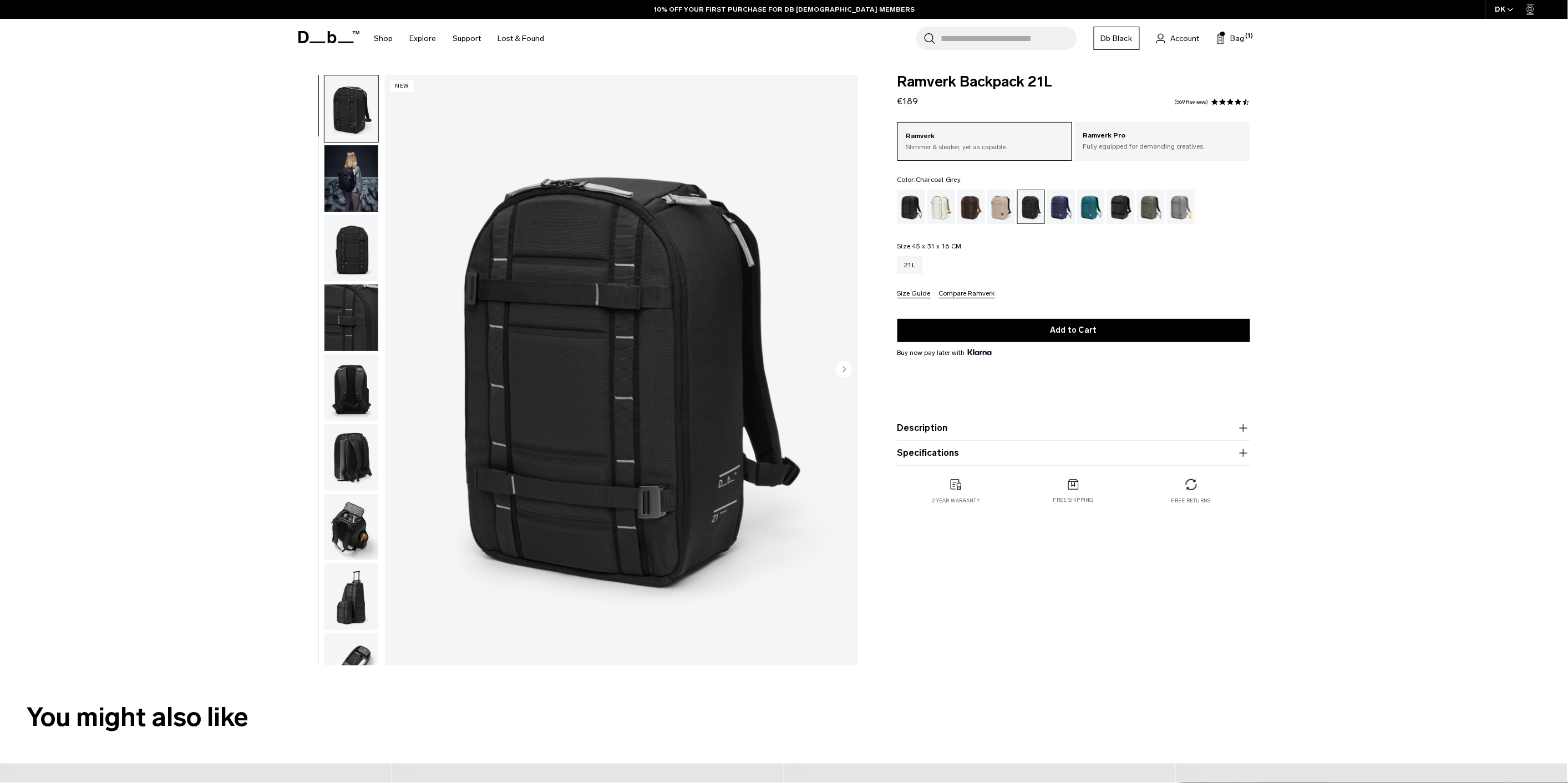
click at [1177, 216] on div "Sand Grey" at bounding box center [1181, 207] width 28 height 34
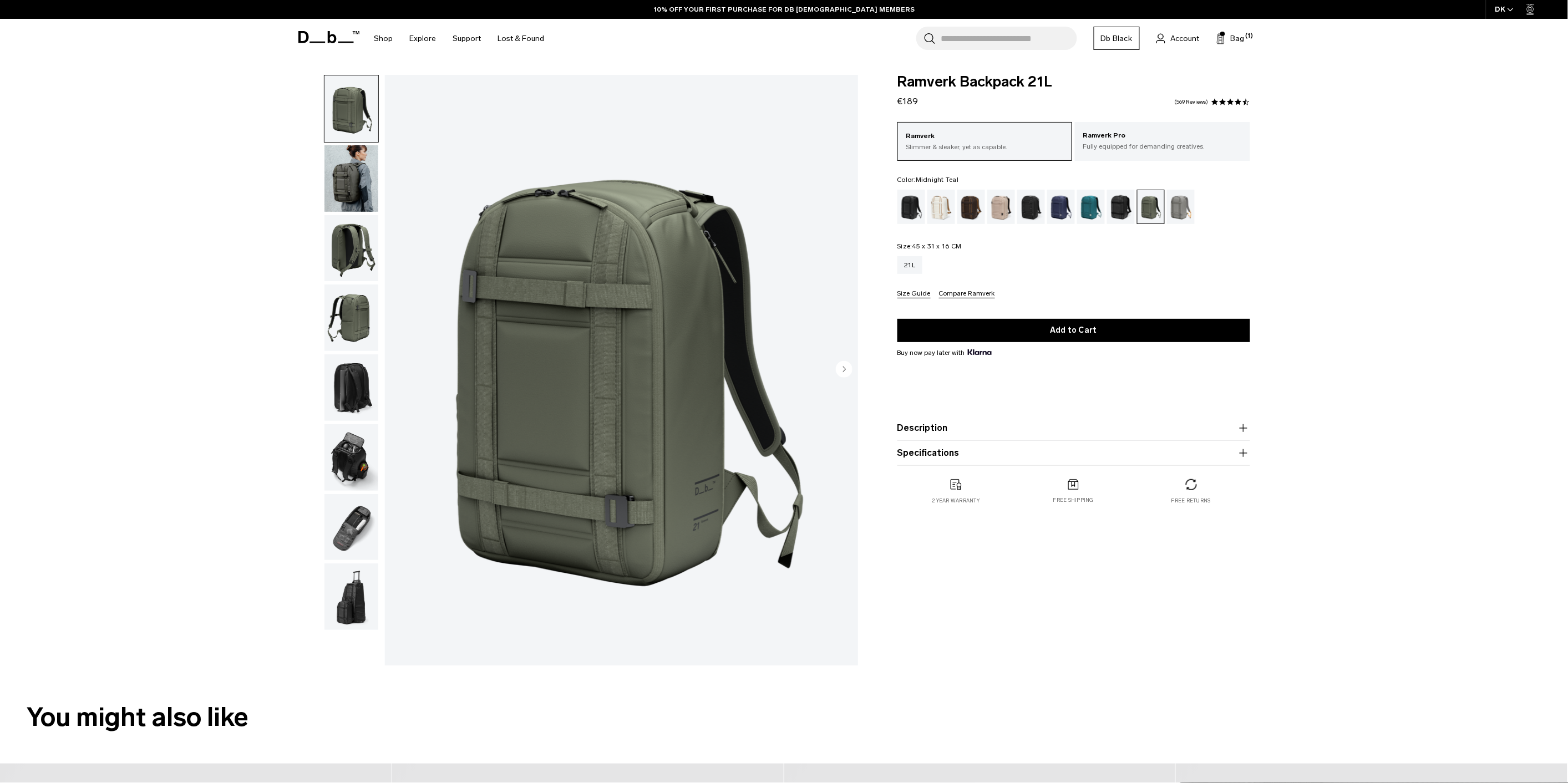
click at [1088, 212] on div "Midnight Teal" at bounding box center [1091, 207] width 28 height 34
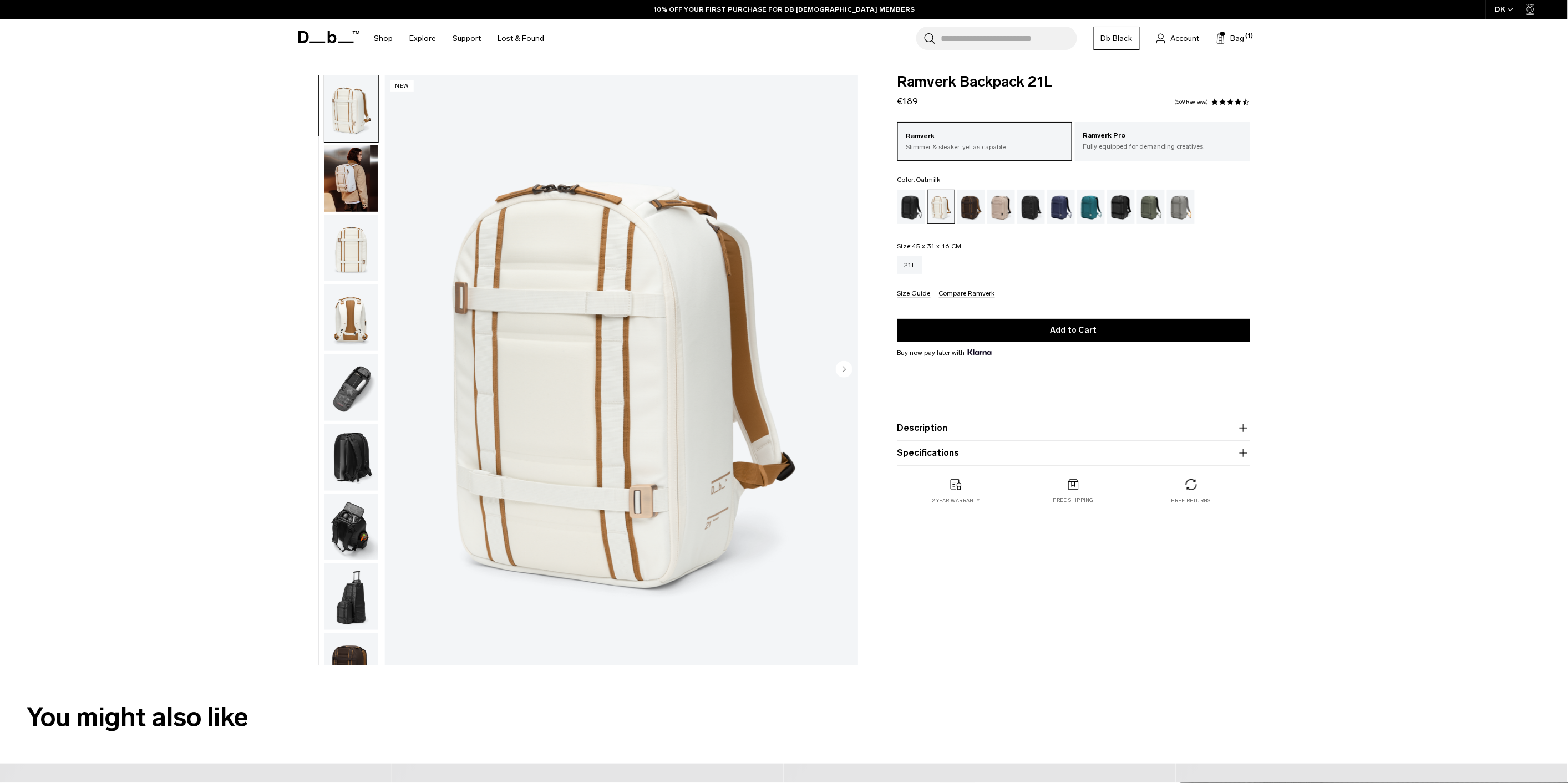
click at [363, 192] on img "button" at bounding box center [351, 178] width 54 height 66
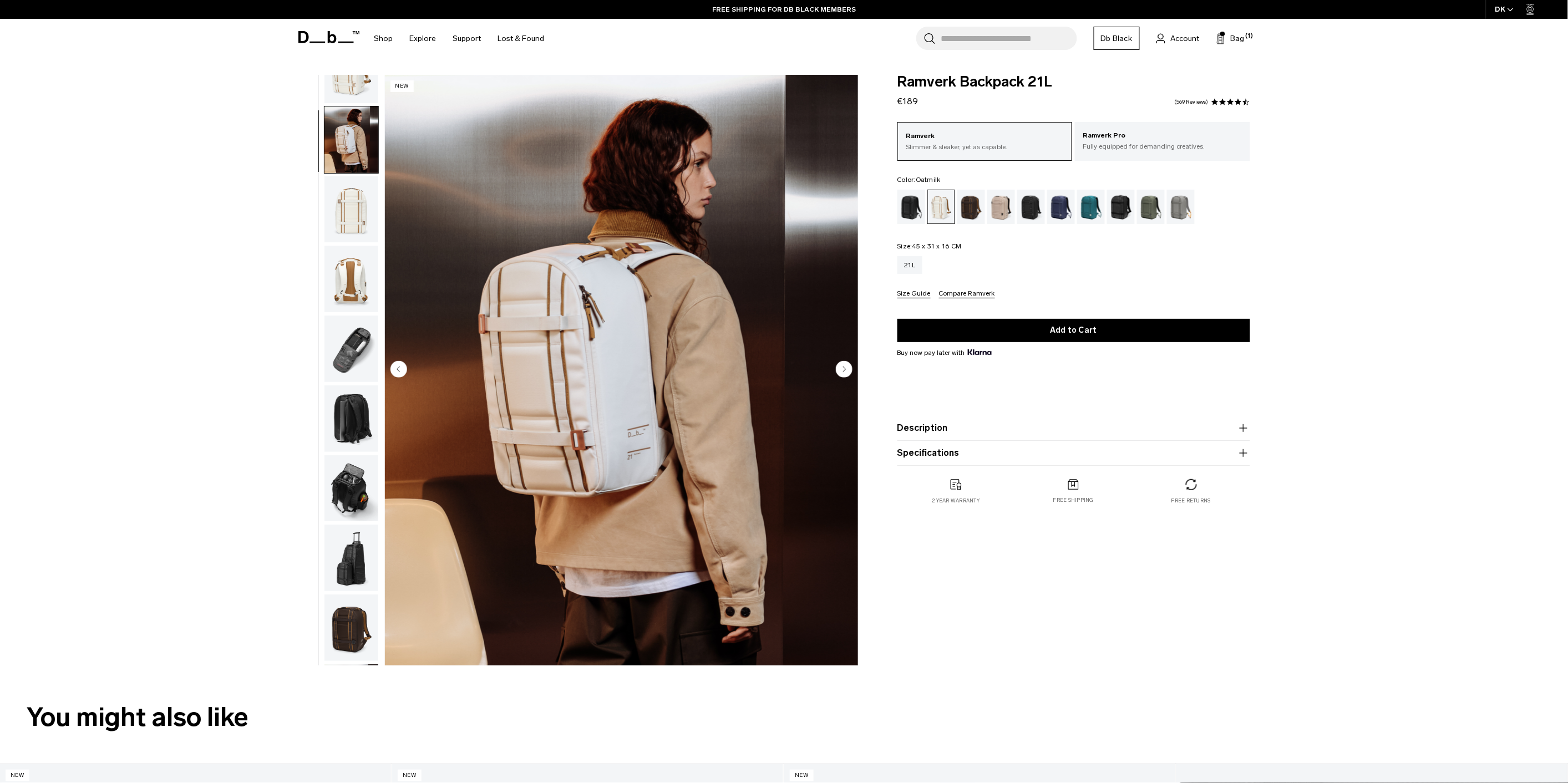
scroll to position [8, 0]
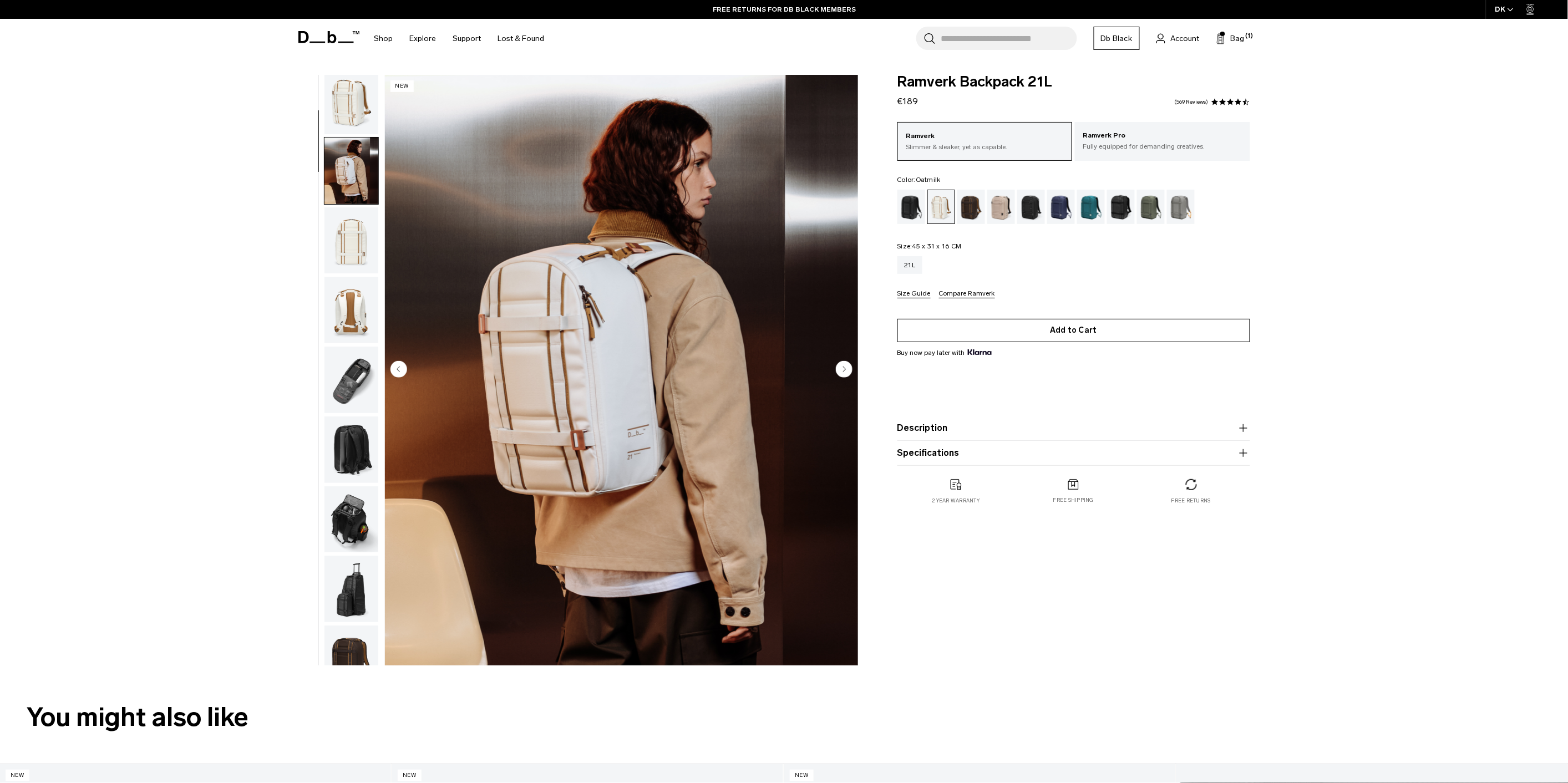
click at [1072, 332] on button "Add to Cart" at bounding box center [1074, 330] width 353 height 23
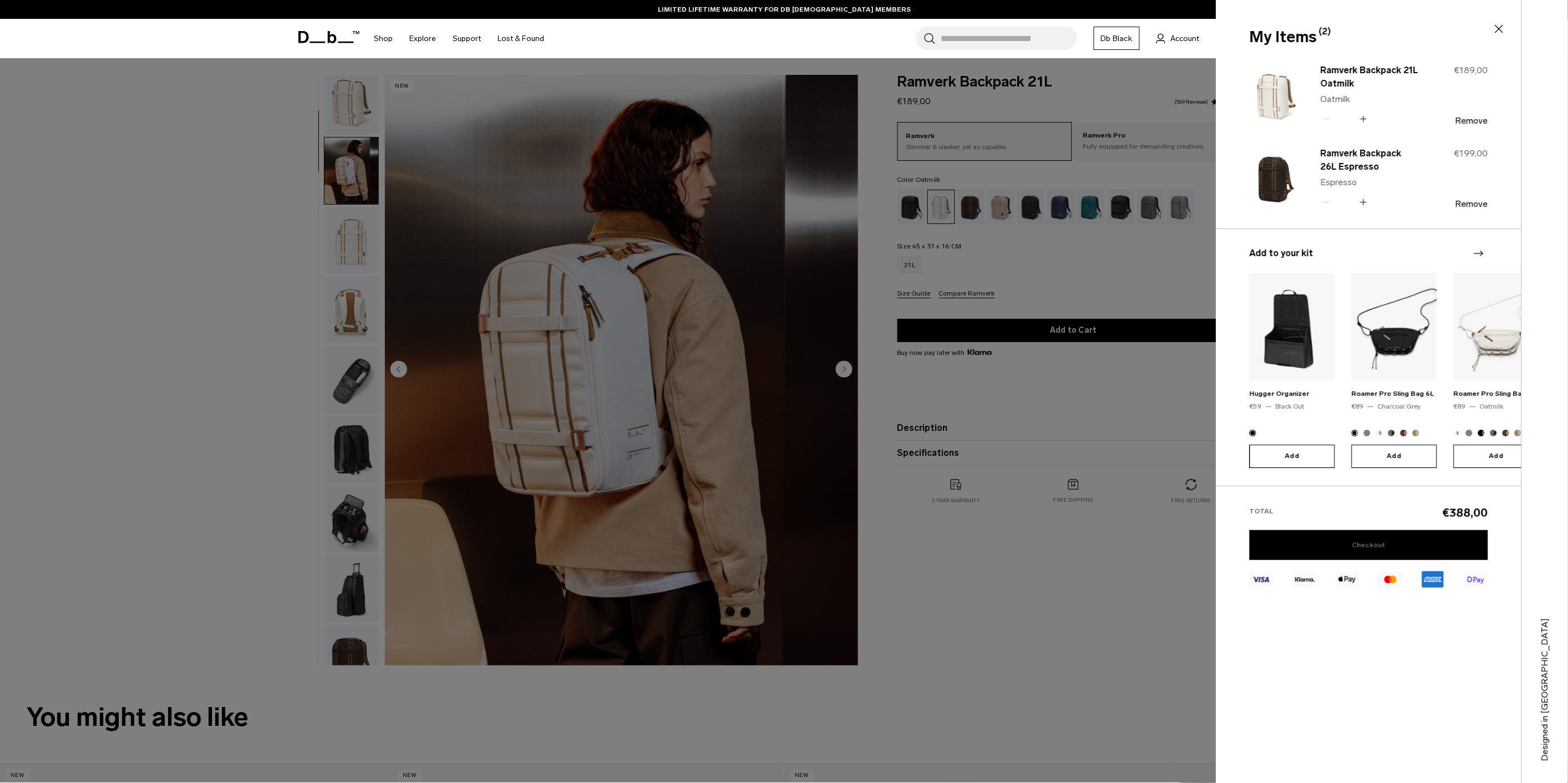
click at [1382, 544] on link "Checkout" at bounding box center [1369, 545] width 239 height 30
